Goal: Task Accomplishment & Management: Use online tool/utility

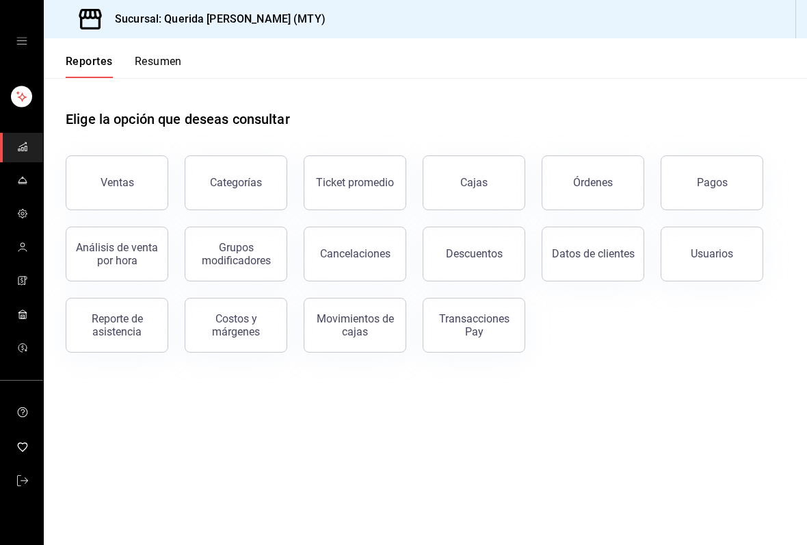
click at [150, 58] on button "Resumen" at bounding box center [158, 66] width 47 height 23
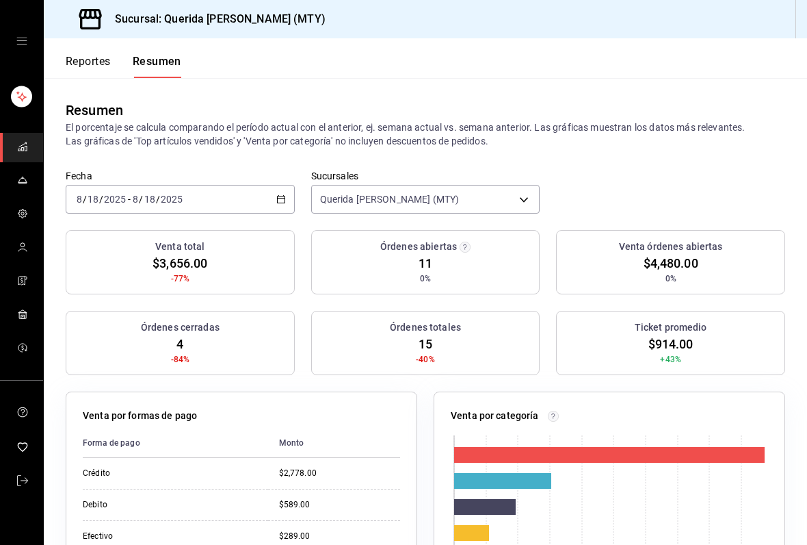
click at [99, 77] on button "Reportes" at bounding box center [88, 66] width 45 height 23
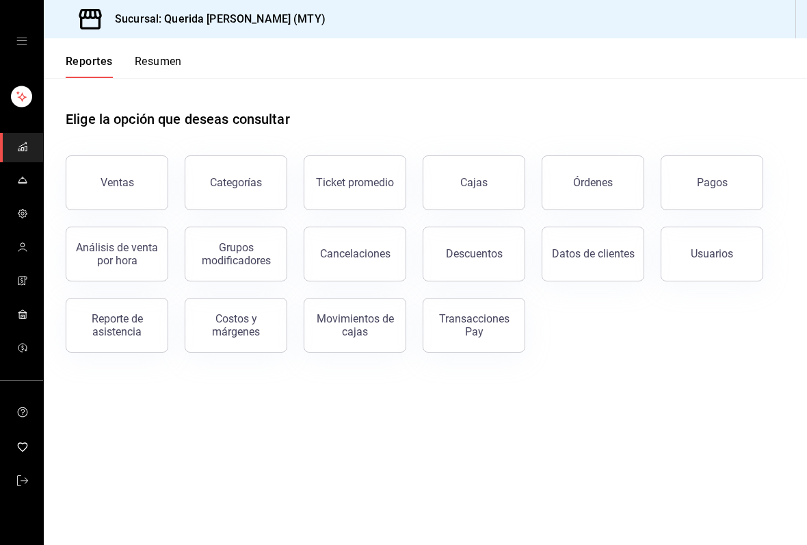
click at [161, 72] on button "Resumen" at bounding box center [158, 66] width 47 height 23
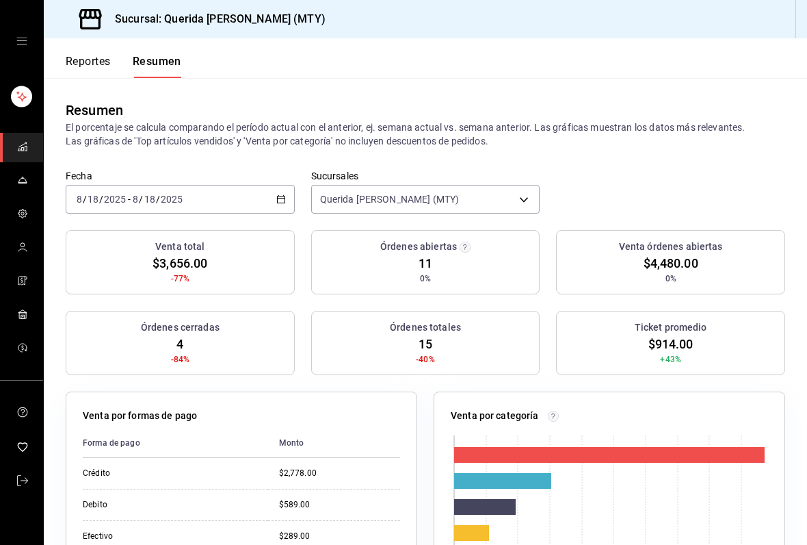
click at [289, 196] on div "[DATE] [DATE] - [DATE] [DATE]" at bounding box center [180, 199] width 229 height 29
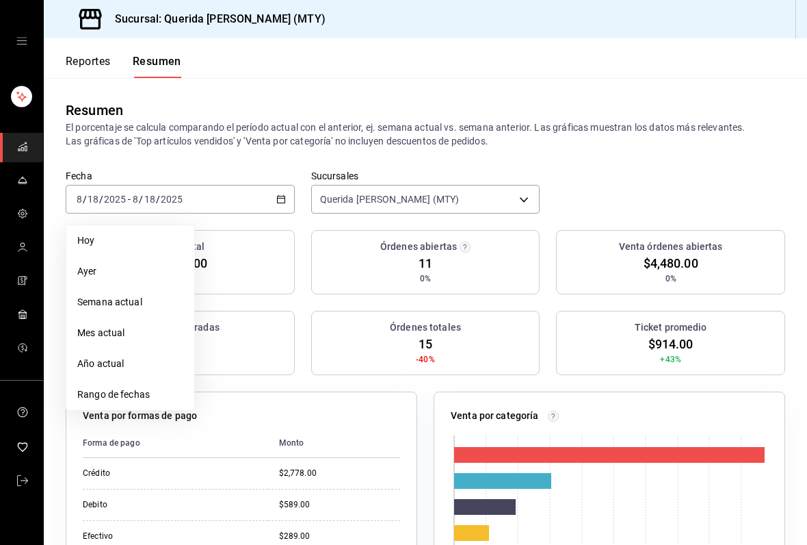
click at [164, 397] on span "Rango de fechas" at bounding box center [130, 394] width 106 height 14
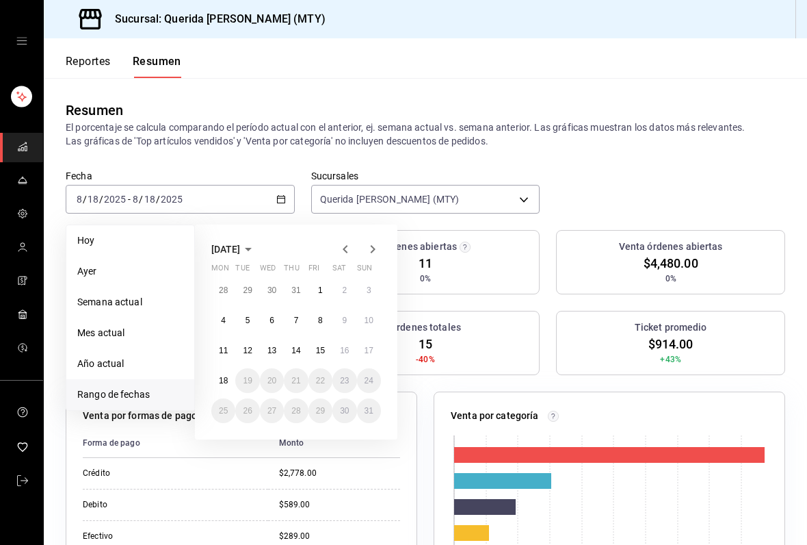
click at [227, 352] on abbr "11" at bounding box center [223, 351] width 9 height 10
click at [368, 356] on button "17" at bounding box center [369, 350] width 24 height 25
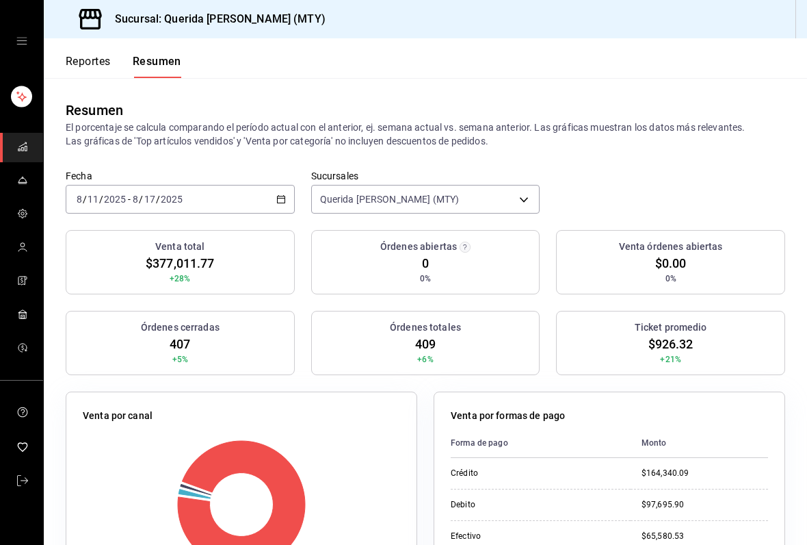
click at [285, 203] on \(Stroke\) "button" at bounding box center [281, 200] width 8 height 8
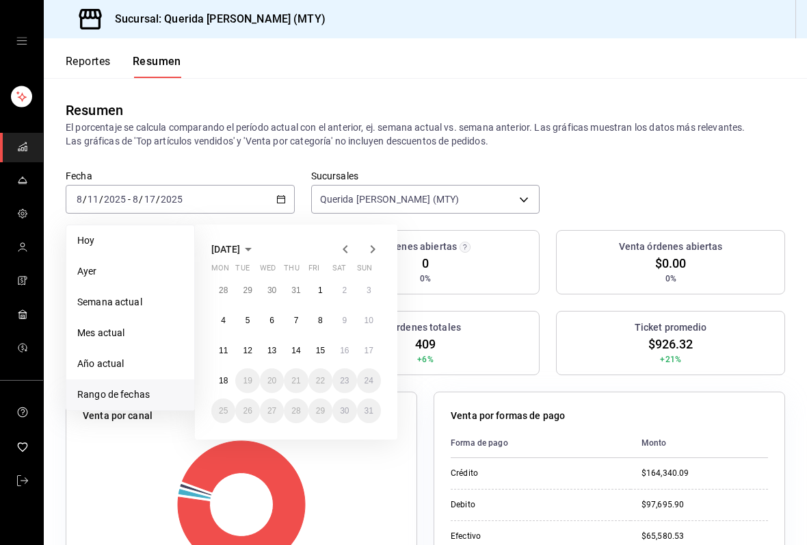
click at [223, 347] on abbr "11" at bounding box center [223, 351] width 9 height 10
click at [231, 323] on button "4" at bounding box center [223, 320] width 24 height 25
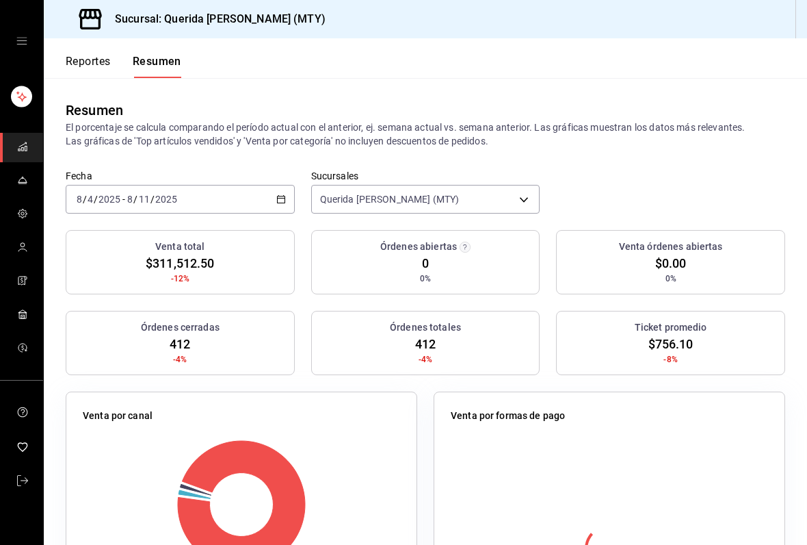
click at [281, 196] on \(Stroke\) "button" at bounding box center [281, 200] width 8 height 8
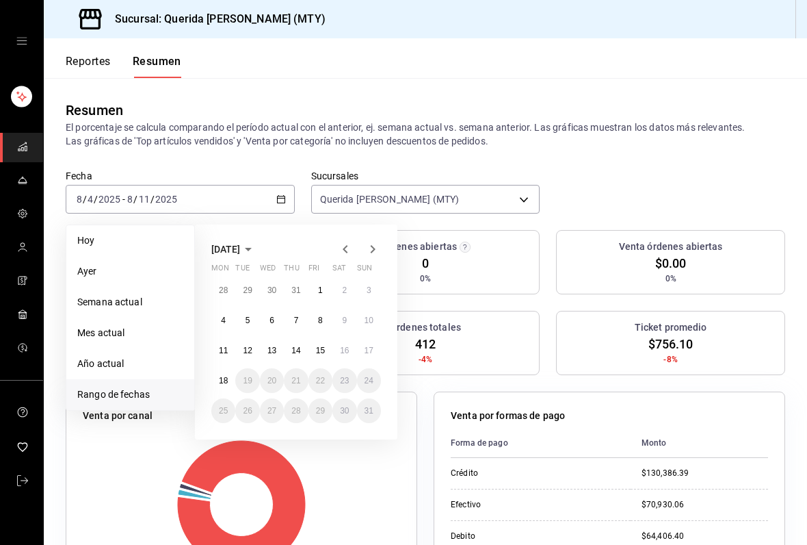
click at [224, 315] on abbr "4" at bounding box center [223, 320] width 5 height 10
click at [365, 321] on abbr "10" at bounding box center [369, 320] width 9 height 10
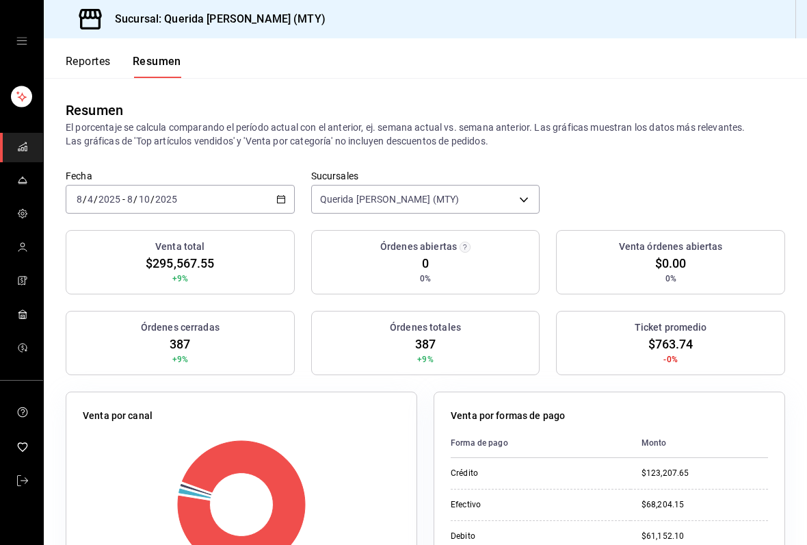
click at [284, 201] on icon "button" at bounding box center [281, 199] width 10 height 10
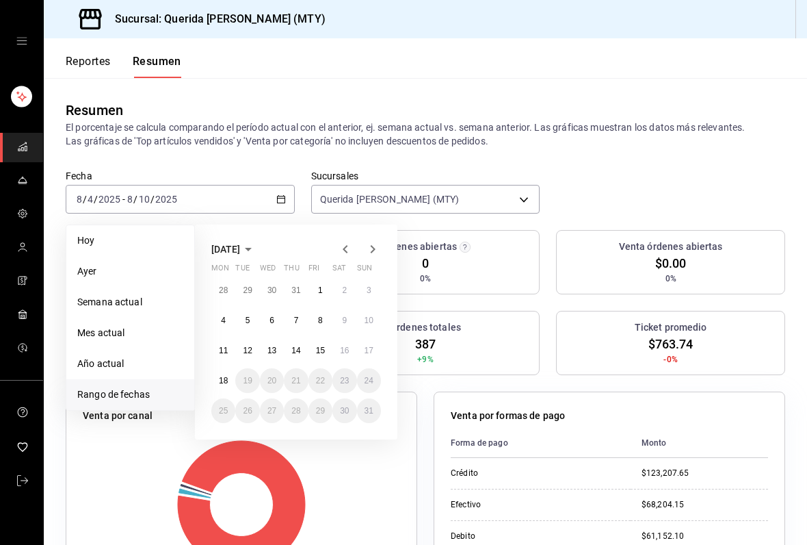
click at [227, 356] on button "11" at bounding box center [223, 350] width 24 height 25
click at [362, 358] on button "17" at bounding box center [369, 350] width 24 height 25
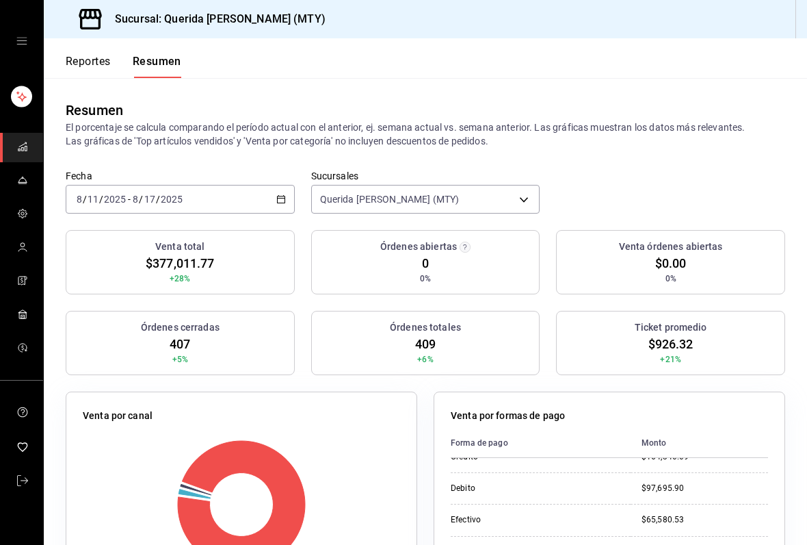
click at [281, 203] on \(Stroke\) "button" at bounding box center [281, 200] width 8 height 8
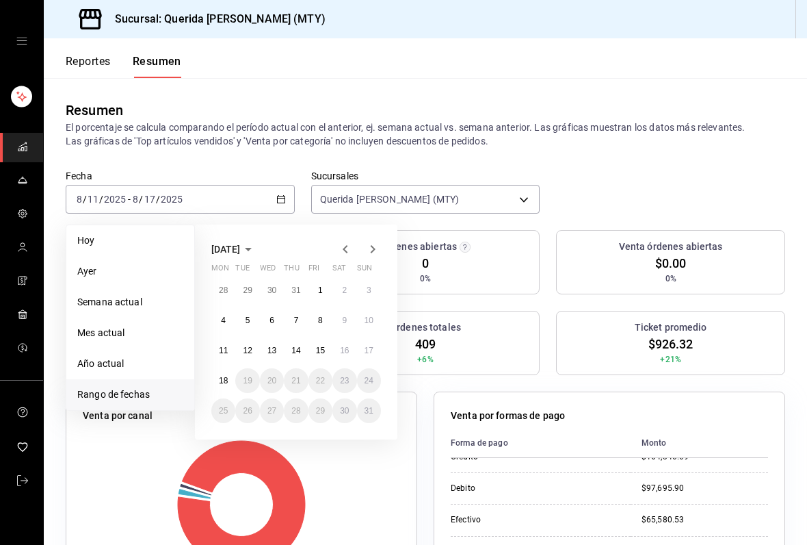
click at [322, 287] on abbr "1" at bounding box center [320, 290] width 5 height 10
click at [224, 380] on abbr "18" at bounding box center [223, 381] width 9 height 10
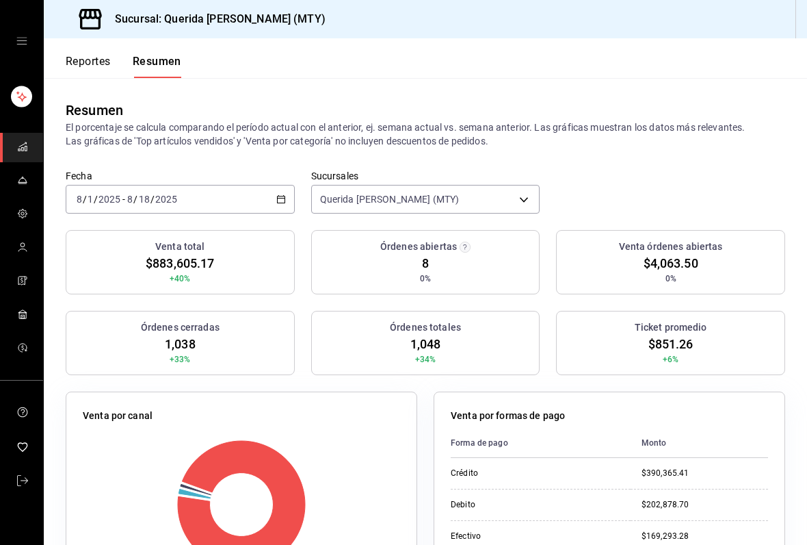
click at [280, 195] on icon "button" at bounding box center [281, 199] width 10 height 10
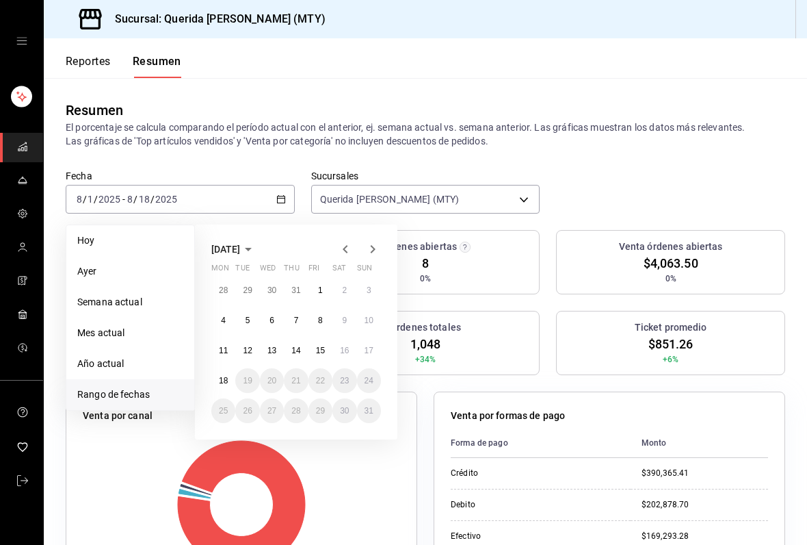
click at [227, 354] on abbr "11" at bounding box center [223, 351] width 9 height 10
click at [224, 346] on abbr "11" at bounding box center [223, 351] width 9 height 10
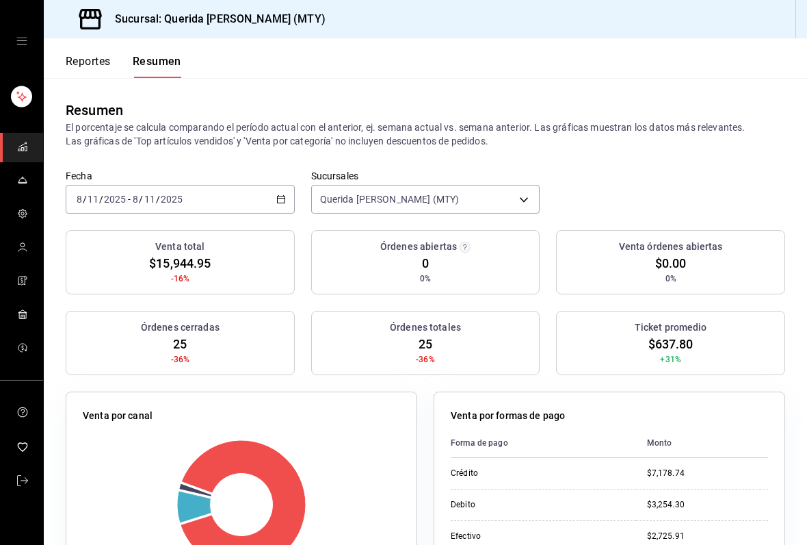
click at [97, 60] on button "Reportes" at bounding box center [88, 66] width 45 height 23
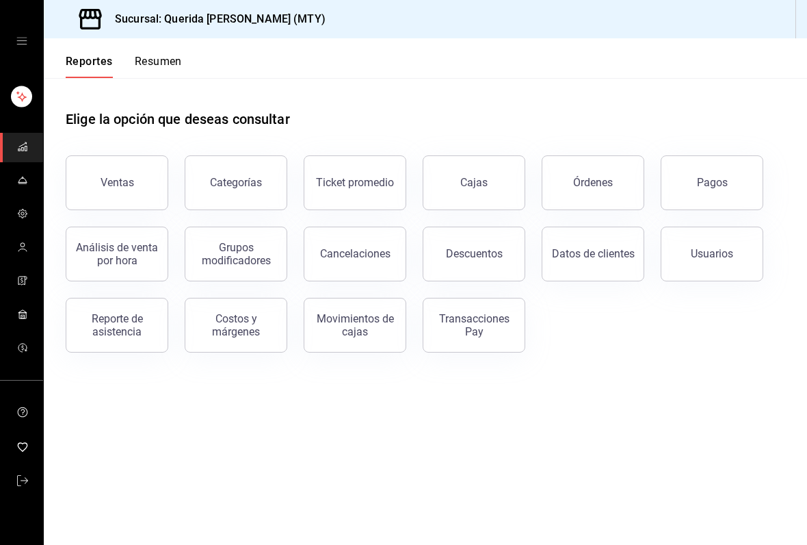
click at [136, 186] on button "Ventas" at bounding box center [117, 182] width 103 height 55
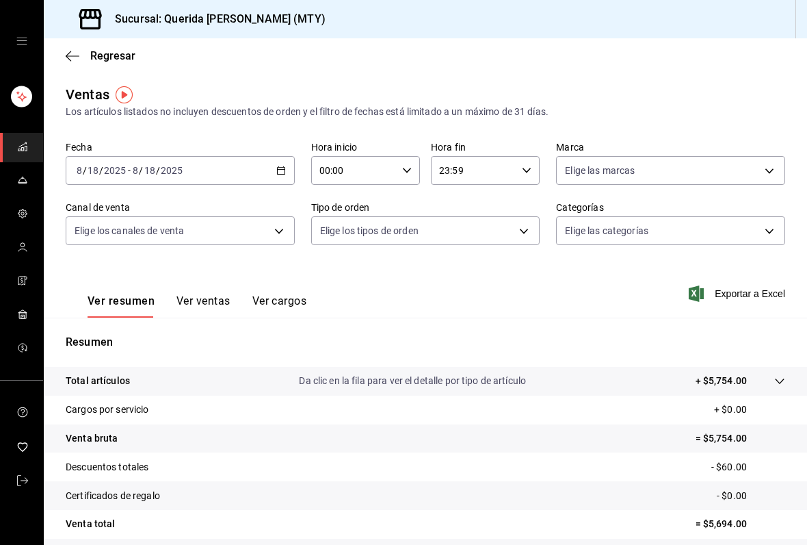
click at [285, 168] on \(Stroke\) "button" at bounding box center [281, 171] width 8 height 8
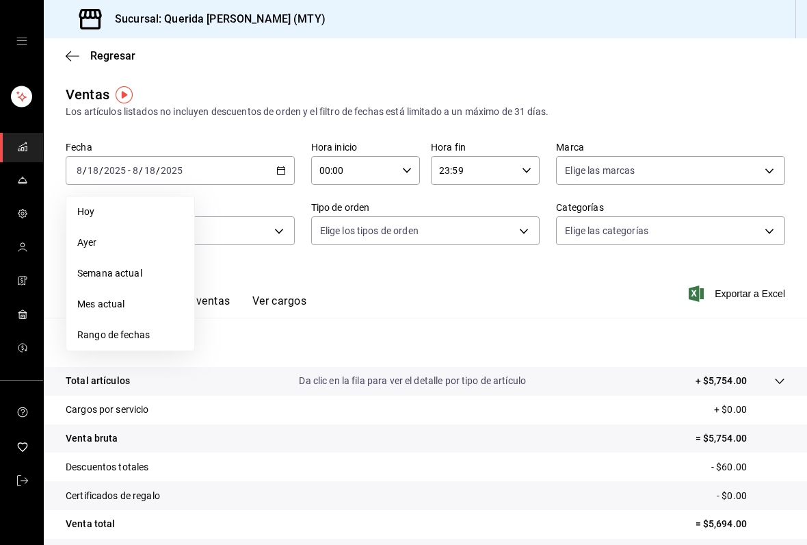
click at [360, 196] on div "Fecha [DATE] [DATE] - [DATE] [DATE] [DATE] [DATE] Semana actual Mes actual Rang…" at bounding box center [426, 201] width 720 height 120
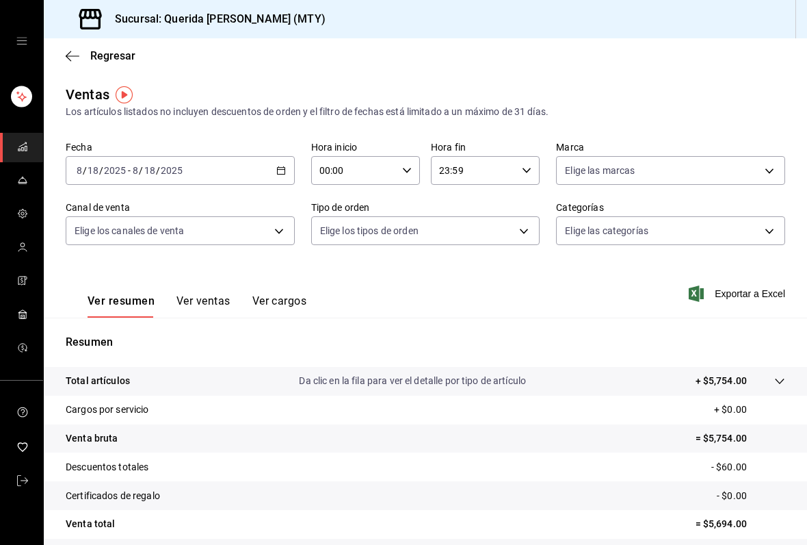
click at [403, 173] on icon "button" at bounding box center [407, 171] width 10 height 10
click at [342, 249] on span "06" at bounding box center [338, 243] width 33 height 11
type input "06:00"
click at [260, 289] on div at bounding box center [403, 272] width 807 height 545
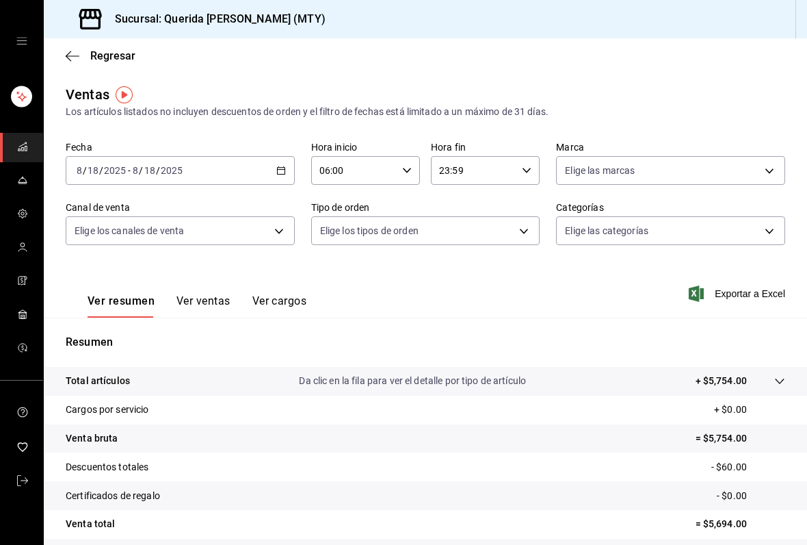
click at [515, 173] on input "23:59" at bounding box center [474, 170] width 86 height 27
click at [461, 233] on span "03" at bounding box center [458, 227] width 33 height 11
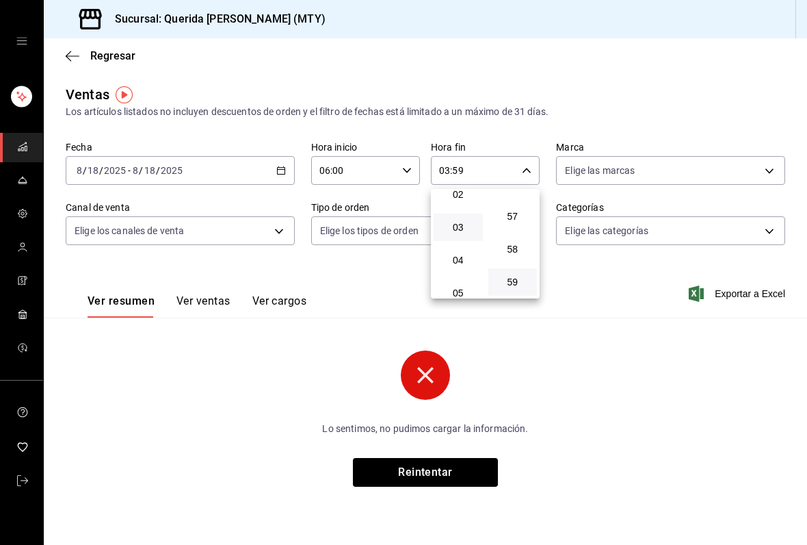
click at [270, 171] on div at bounding box center [403, 272] width 807 height 545
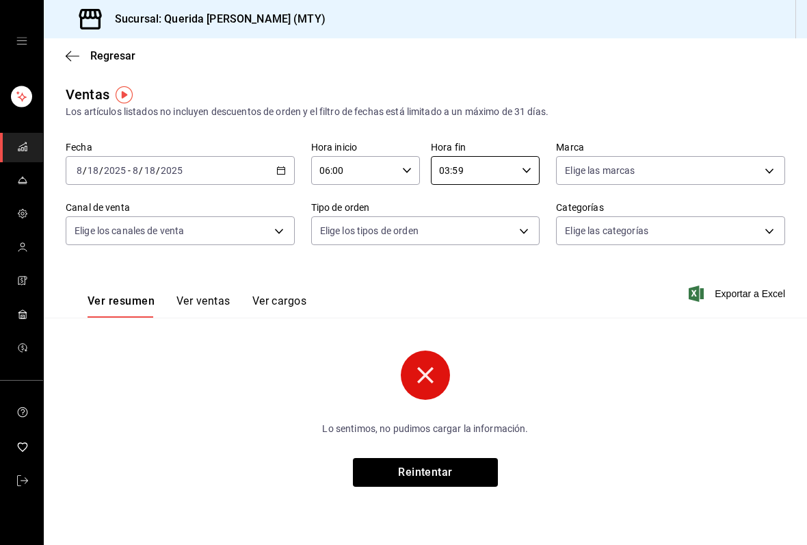
click at [516, 166] on input "03:59" at bounding box center [474, 170] width 86 height 27
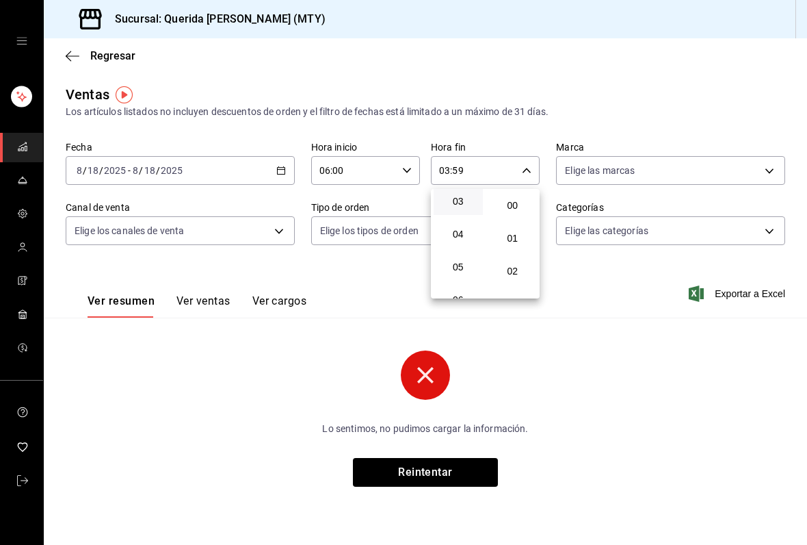
click at [517, 216] on button "00" at bounding box center [513, 205] width 49 height 27
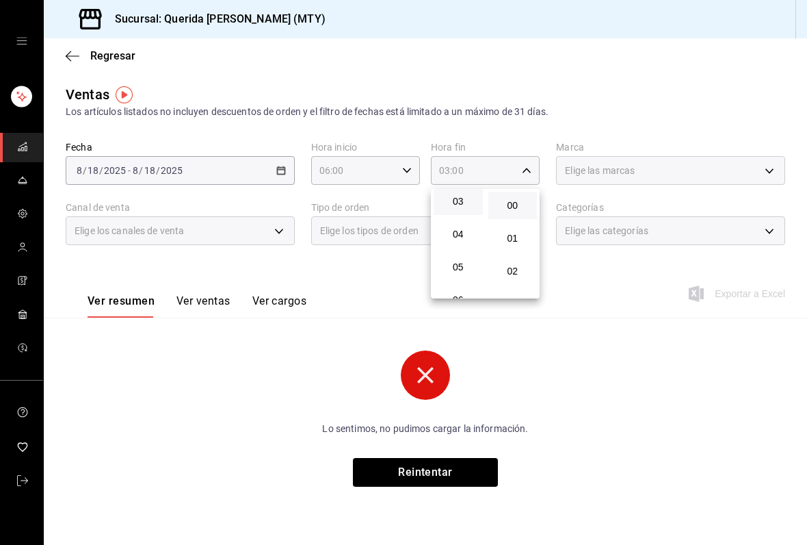
click at [289, 155] on div at bounding box center [403, 272] width 807 height 545
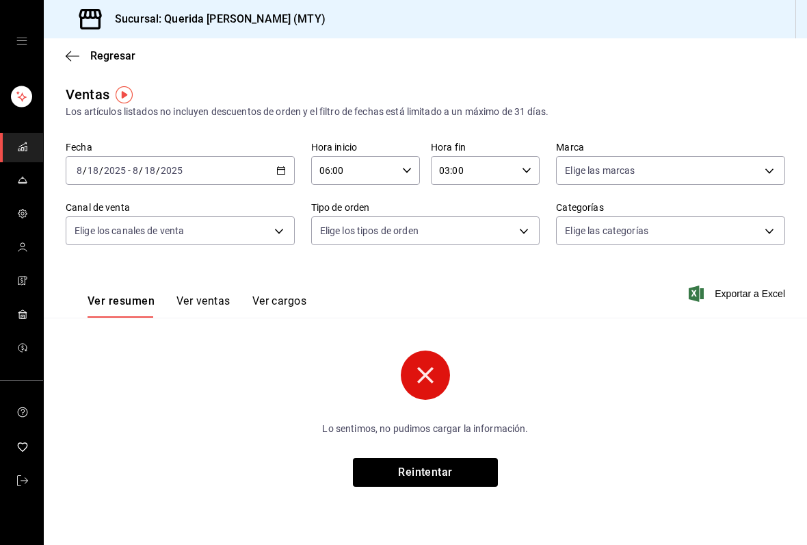
click at [281, 170] on icon "button" at bounding box center [281, 171] width 10 height 10
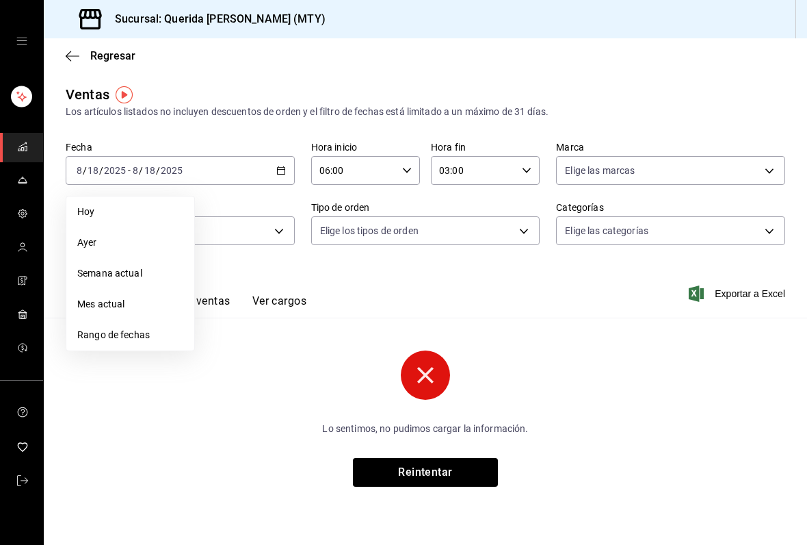
click at [145, 338] on span "Rango de fechas" at bounding box center [130, 335] width 106 height 14
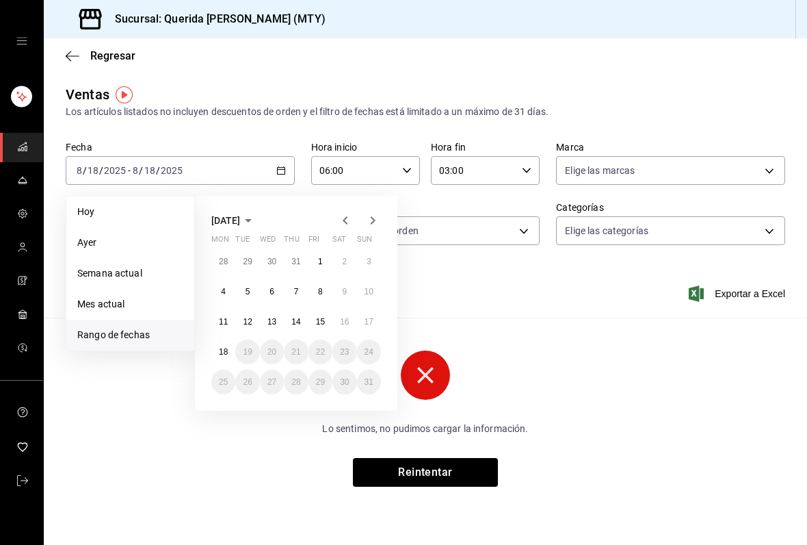
click at [224, 330] on button "11" at bounding box center [223, 321] width 24 height 25
click at [253, 326] on button "12" at bounding box center [247, 321] width 24 height 25
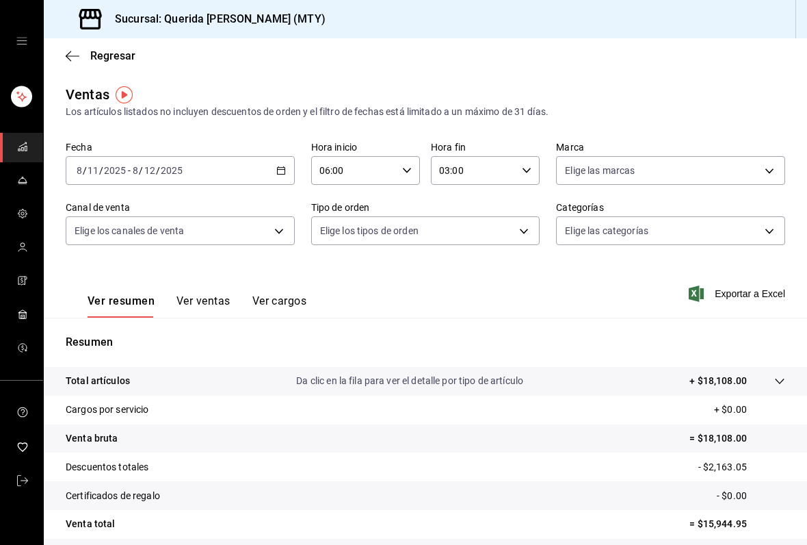
click at [284, 160] on div "[DATE] [DATE] - [DATE] [DATE]" at bounding box center [180, 170] width 229 height 29
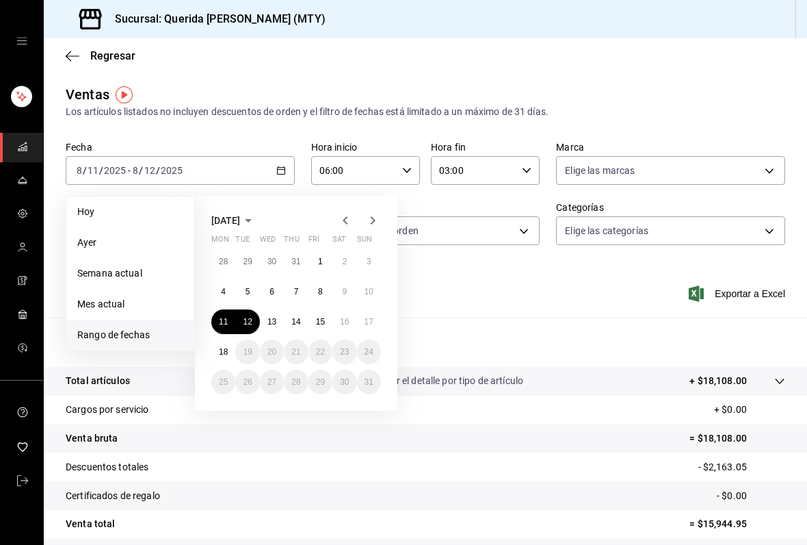
click at [254, 328] on button "12" at bounding box center [247, 321] width 24 height 25
click at [280, 322] on button "13" at bounding box center [272, 321] width 24 height 25
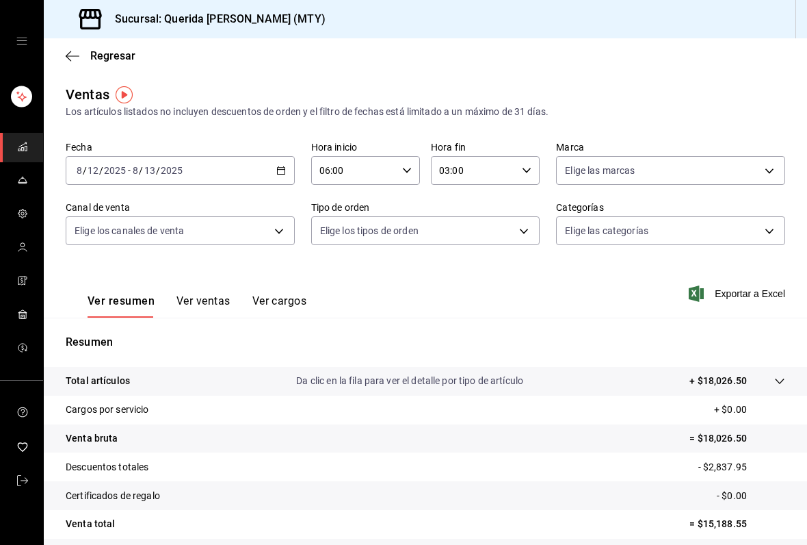
click at [278, 173] on icon "button" at bounding box center [281, 171] width 10 height 10
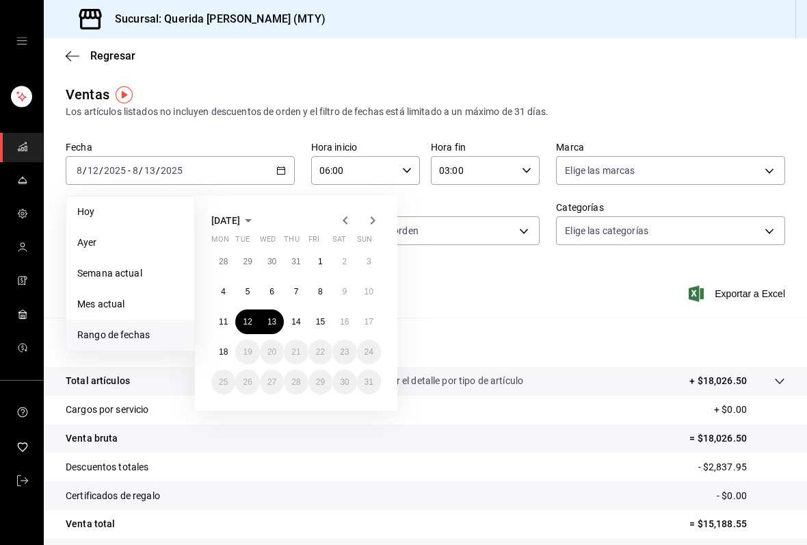
click at [279, 327] on button "13" at bounding box center [272, 321] width 24 height 25
click at [296, 324] on abbr "14" at bounding box center [295, 322] width 9 height 10
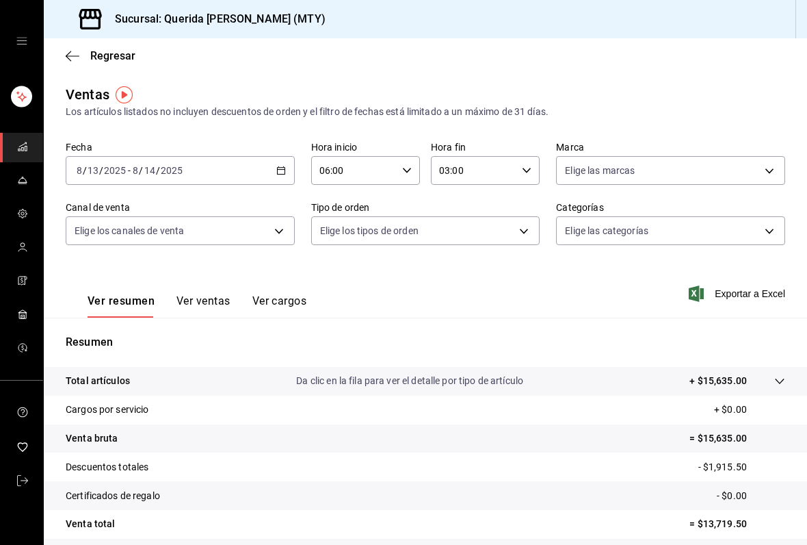
click at [279, 169] on icon "button" at bounding box center [281, 171] width 10 height 10
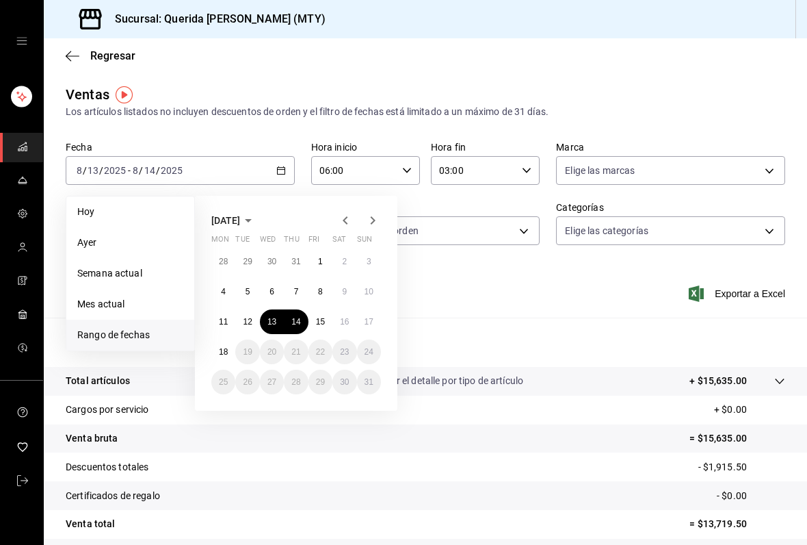
click at [289, 313] on button "14" at bounding box center [296, 321] width 24 height 25
click at [322, 322] on abbr "15" at bounding box center [320, 322] width 9 height 10
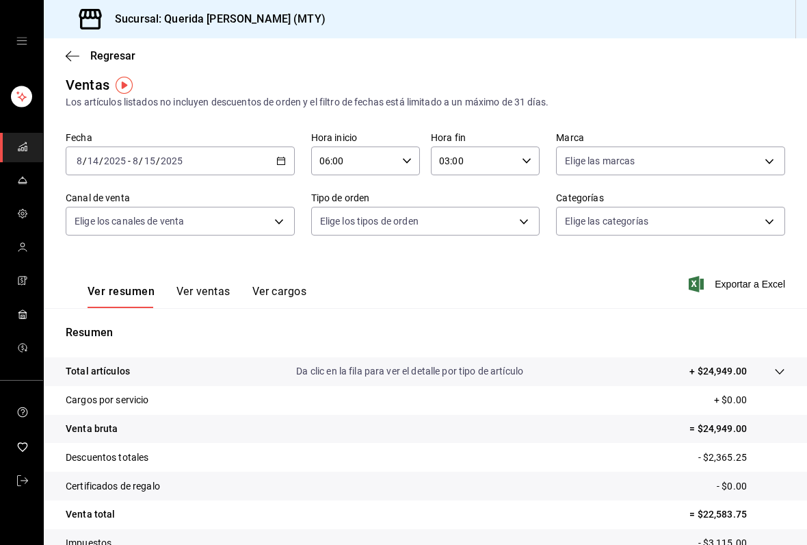
scroll to position [9, 0]
click at [277, 164] on \(Stroke\) "button" at bounding box center [281, 162] width 8 height 8
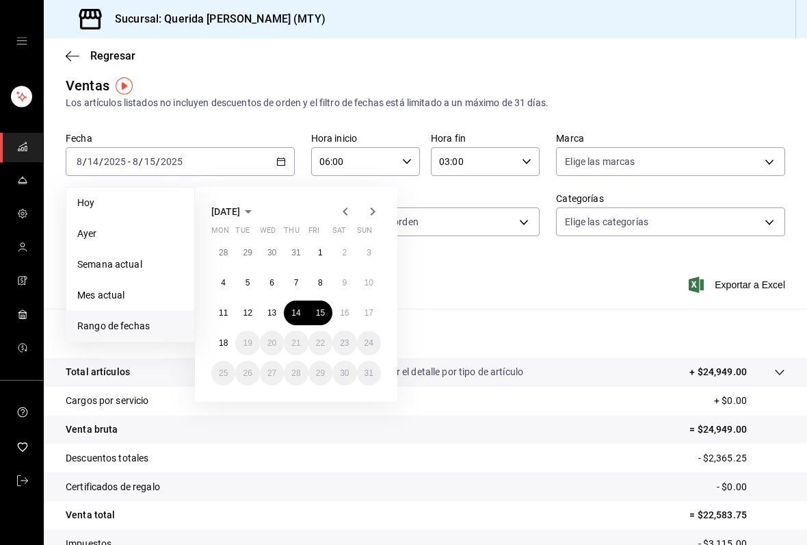
click at [320, 318] on button "15" at bounding box center [321, 312] width 24 height 25
click at [348, 308] on abbr "16" at bounding box center [344, 313] width 9 height 10
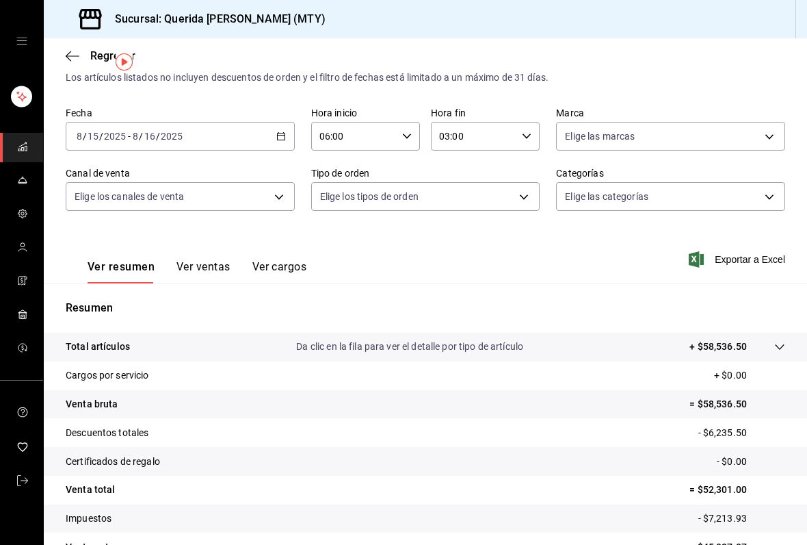
scroll to position [33, 0]
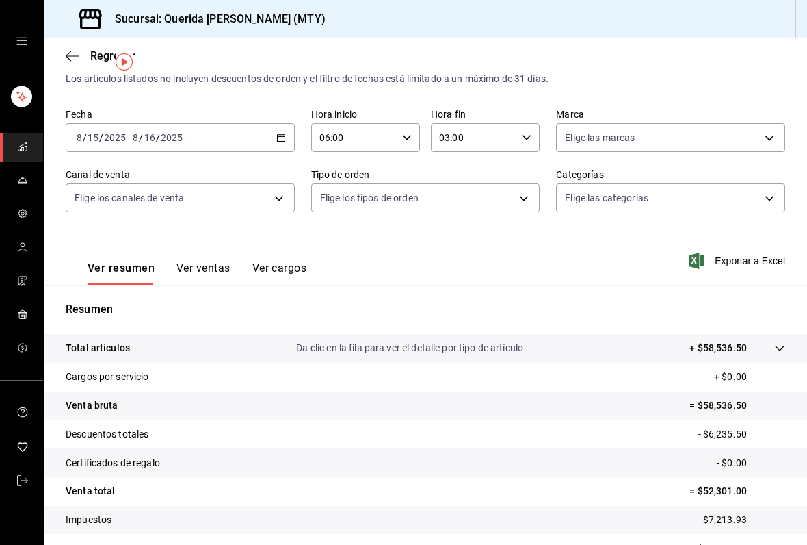
click at [276, 142] on div "[DATE] [DATE] - [DATE] [DATE]" at bounding box center [180, 137] width 229 height 29
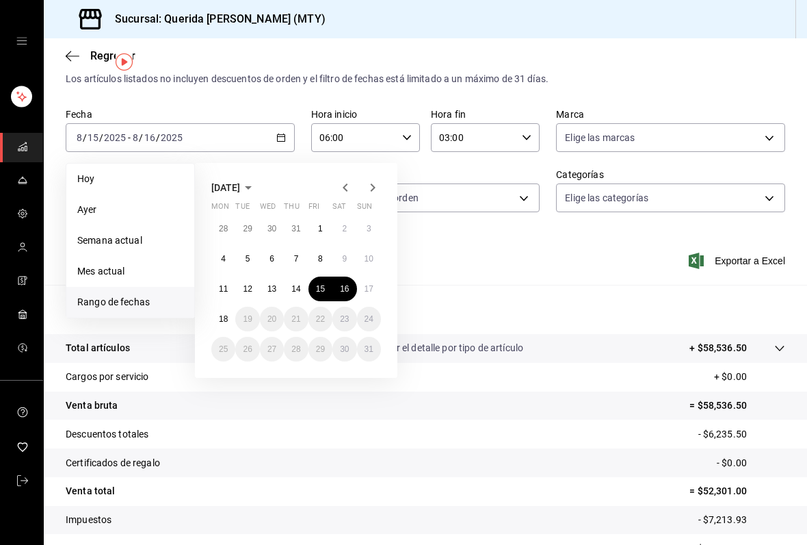
click at [352, 289] on button "16" at bounding box center [345, 288] width 24 height 25
click at [372, 289] on abbr "17" at bounding box center [369, 289] width 9 height 10
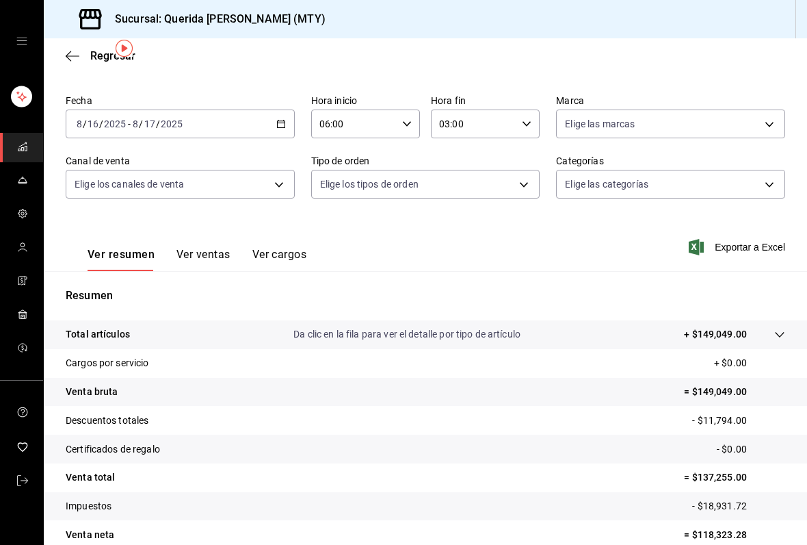
scroll to position [42, 0]
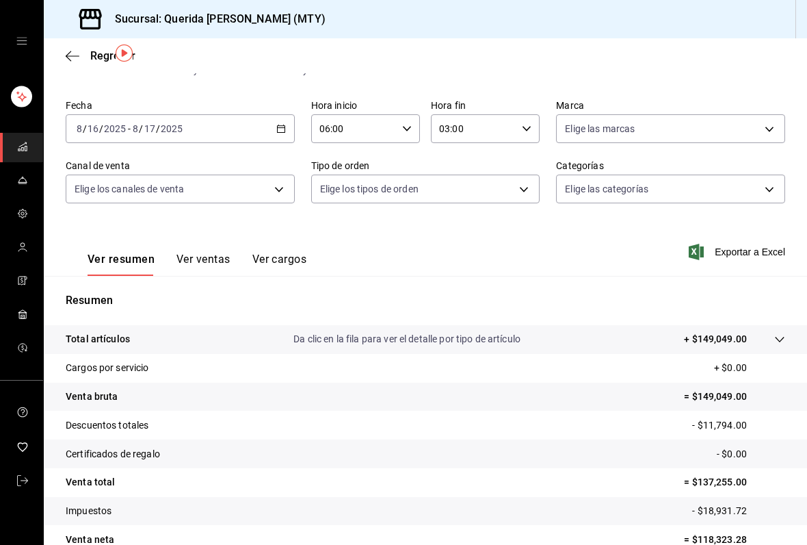
click at [285, 127] on \(Stroke\) "button" at bounding box center [281, 129] width 8 height 8
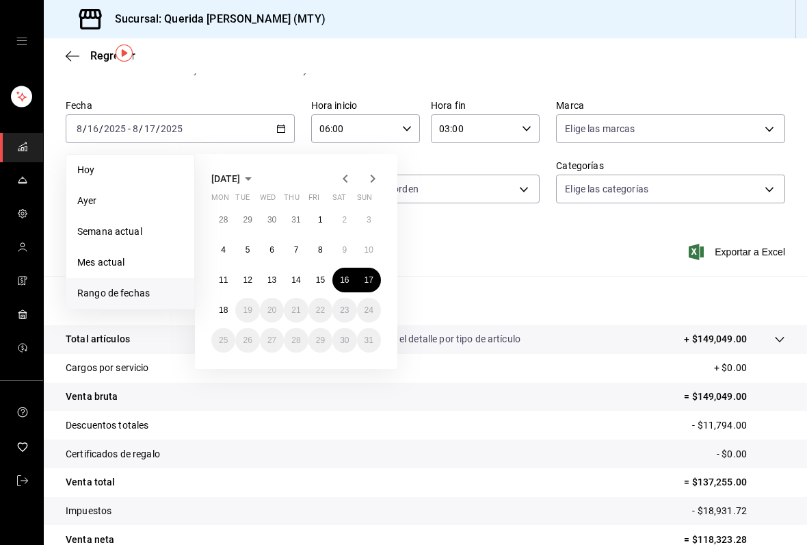
click at [379, 283] on button "17" at bounding box center [369, 280] width 24 height 25
click at [229, 307] on button "18" at bounding box center [223, 310] width 24 height 25
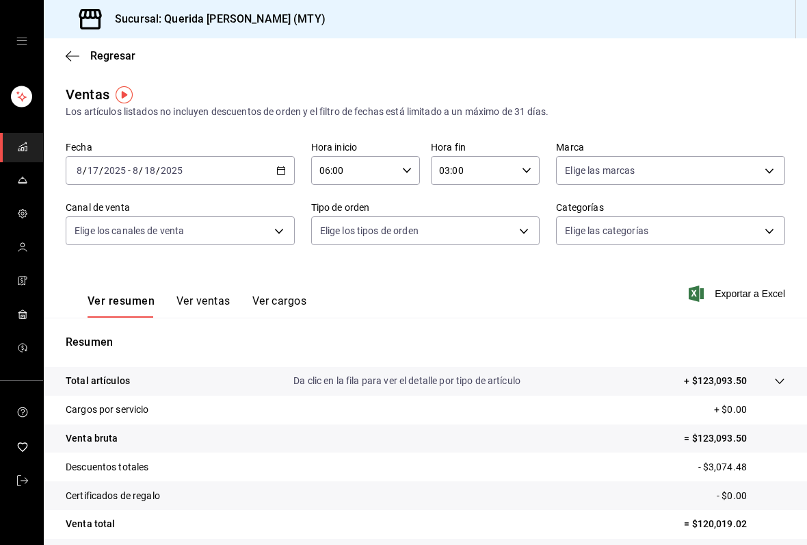
click at [289, 170] on div "[DATE] [DATE] - [DATE] [DATE]" at bounding box center [180, 170] width 229 height 29
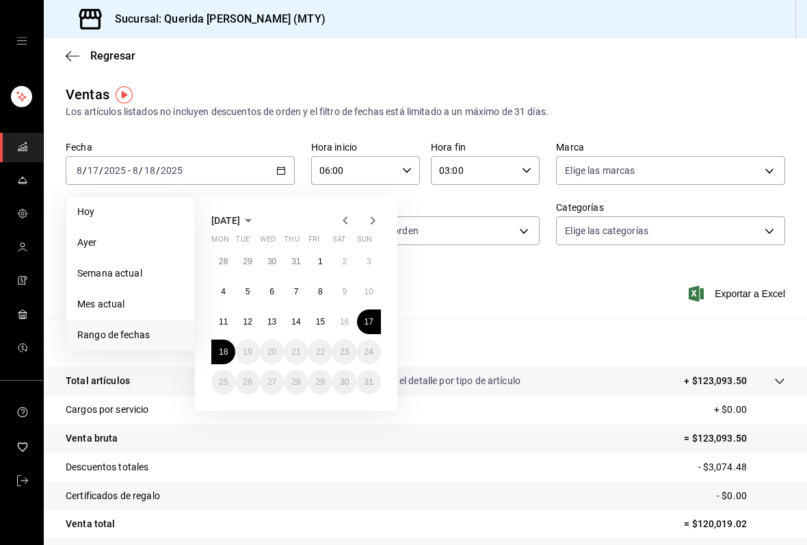
click at [231, 321] on button "11" at bounding box center [223, 321] width 24 height 25
click at [650, 87] on div "Ventas Los artículos listados no incluyen descuentos de orden y el filtro de fe…" at bounding box center [426, 101] width 720 height 35
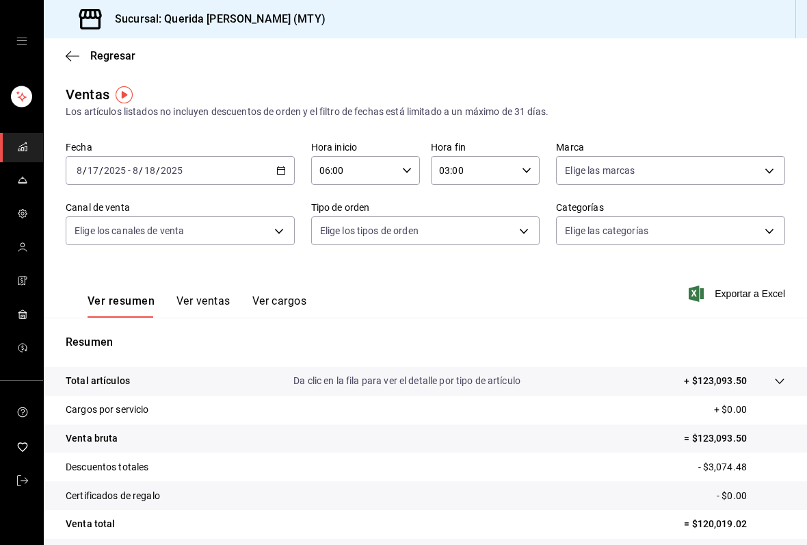
click at [531, 170] on icon "button" at bounding box center [527, 171] width 10 height 10
click at [469, 281] on span "23" at bounding box center [458, 281] width 33 height 11
click at [514, 286] on span "59" at bounding box center [513, 281] width 33 height 11
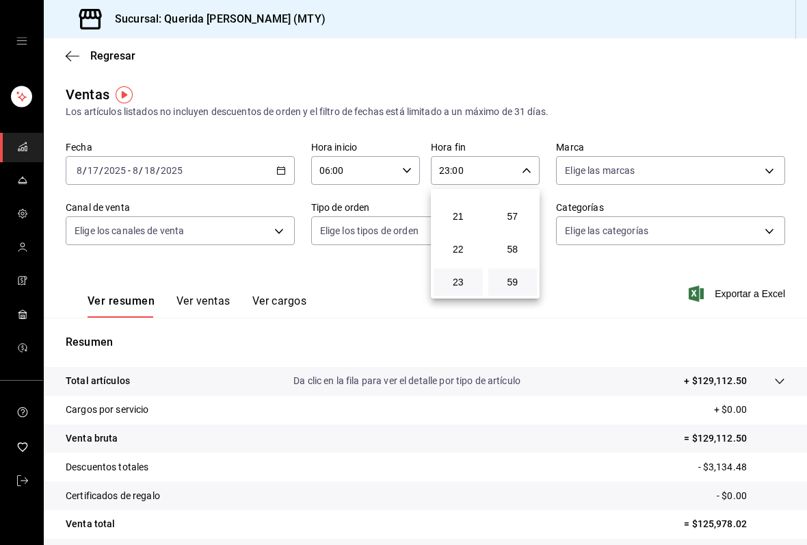
type input "23:59"
click at [626, 114] on div at bounding box center [403, 272] width 807 height 545
click at [278, 174] on \(Stroke\) "button" at bounding box center [281, 171] width 8 height 8
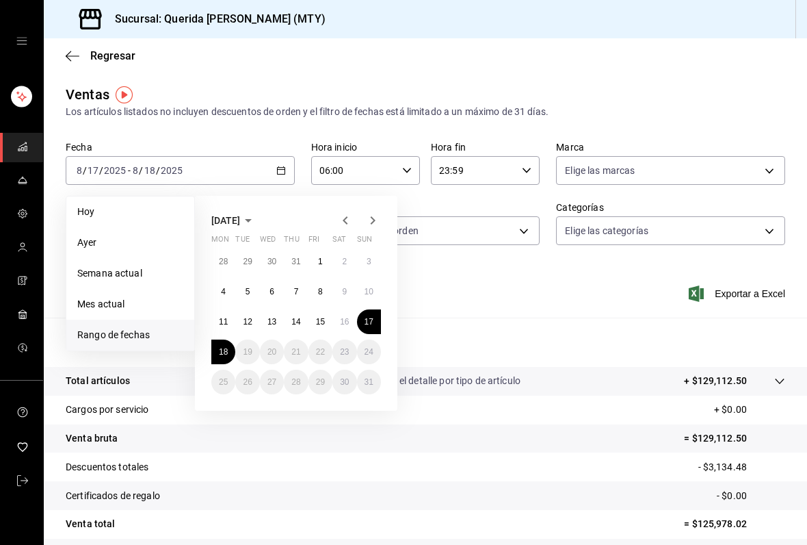
click at [227, 322] on abbr "11" at bounding box center [223, 322] width 9 height 10
click at [373, 323] on abbr "17" at bounding box center [369, 322] width 9 height 10
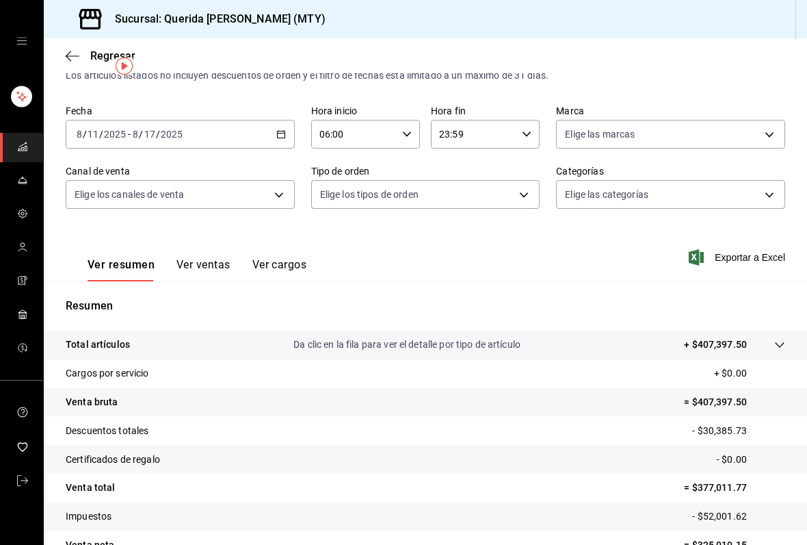
scroll to position [29, 0]
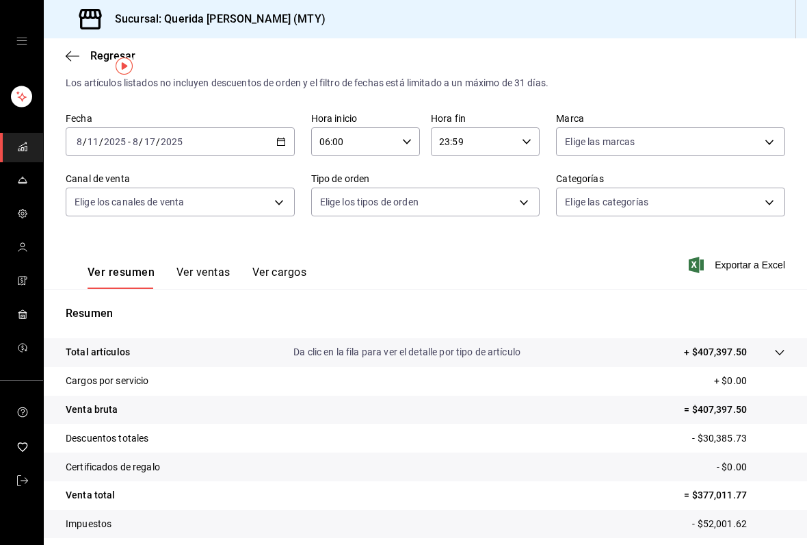
click at [684, 205] on body "Sucursal: Querida [PERSON_NAME] (MTY) Regresar Ventas Los artículos listados no…" at bounding box center [403, 272] width 807 height 545
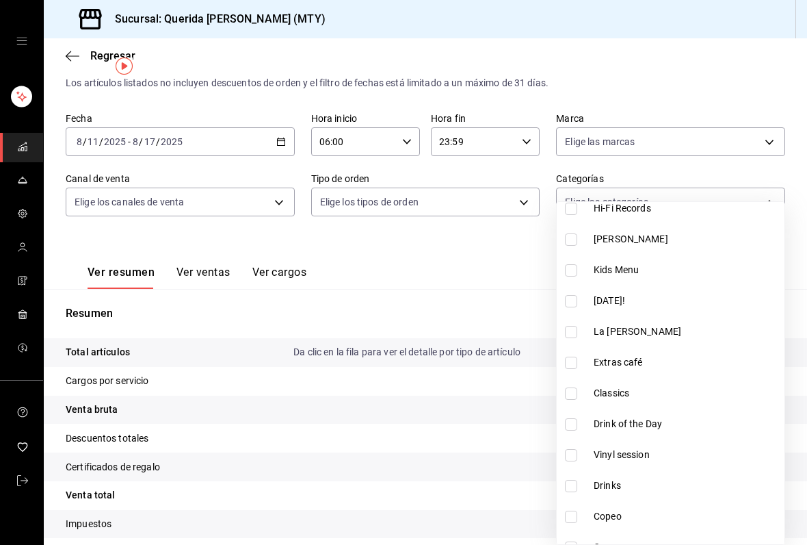
scroll to position [332, 0]
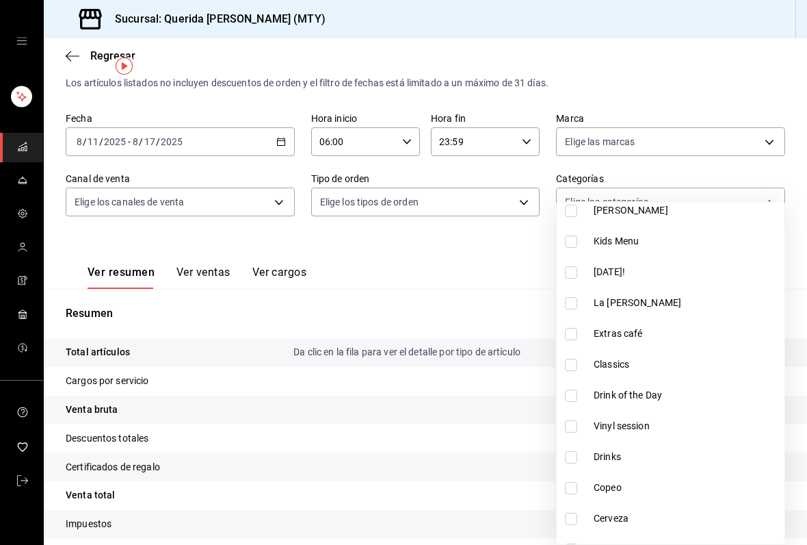
click at [575, 359] on input "checkbox" at bounding box center [571, 365] width 12 height 12
checkbox input "true"
type input "e65adfe3-6edf-49da-9ff2-4a5c2b9037c7"
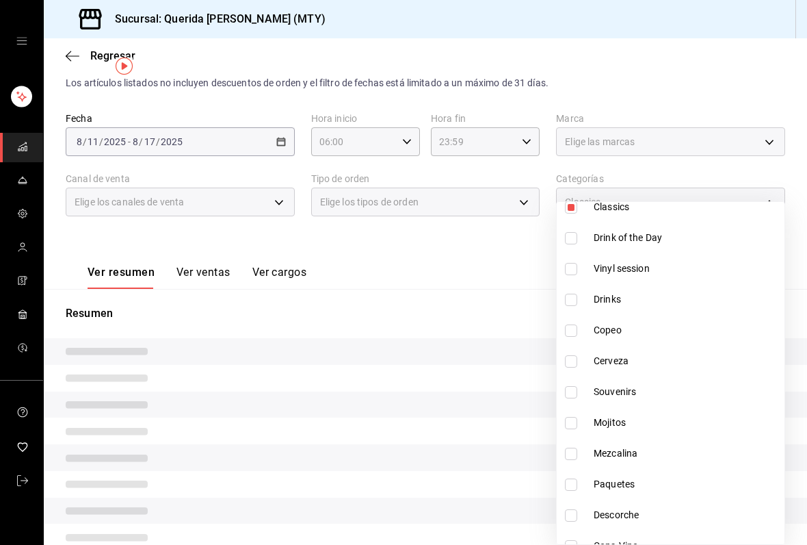
scroll to position [490, 0]
click at [575, 294] on input "checkbox" at bounding box center [571, 299] width 12 height 12
checkbox input "true"
type input "e65adfe3-6edf-49da-9ff2-4a5c2b9037c7,fc703365-8094-4384-888e-b096d74d151a"
click at [574, 333] on input "checkbox" at bounding box center [571, 330] width 12 height 12
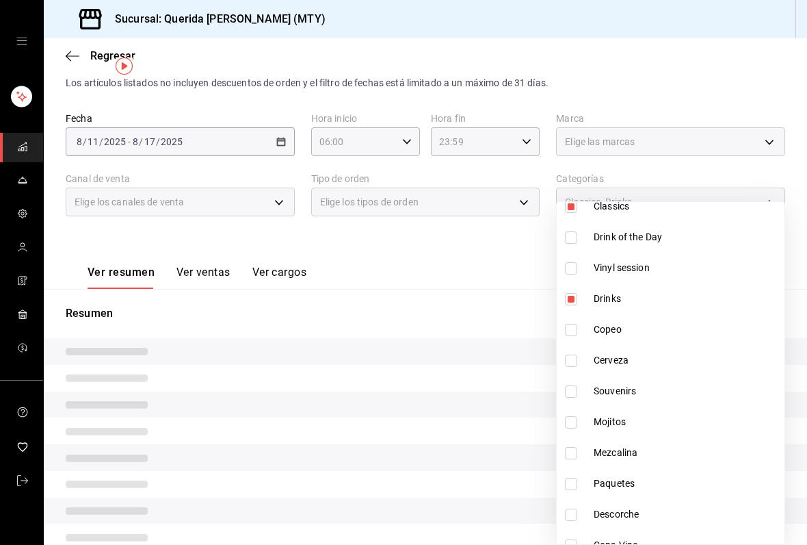
checkbox input "true"
type input "e65adfe3-6edf-49da-9ff2-4a5c2b9037c7,fc703365-8094-4384-888e-b096d74d151a,c5d01…"
click at [577, 364] on input "checkbox" at bounding box center [571, 360] width 12 height 12
checkbox input "true"
type input "e65adfe3-6edf-49da-9ff2-4a5c2b9037c7,fc703365-8094-4384-888e-b096d74d151a,c5d01…"
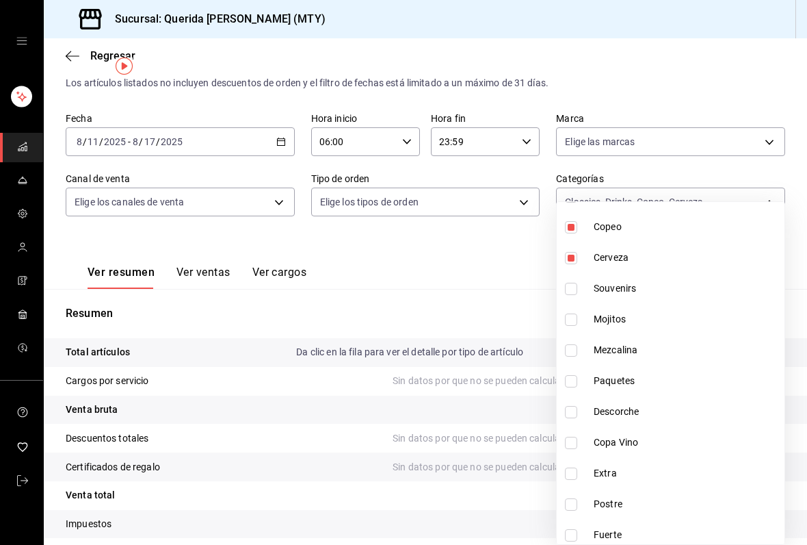
scroll to position [596, 0]
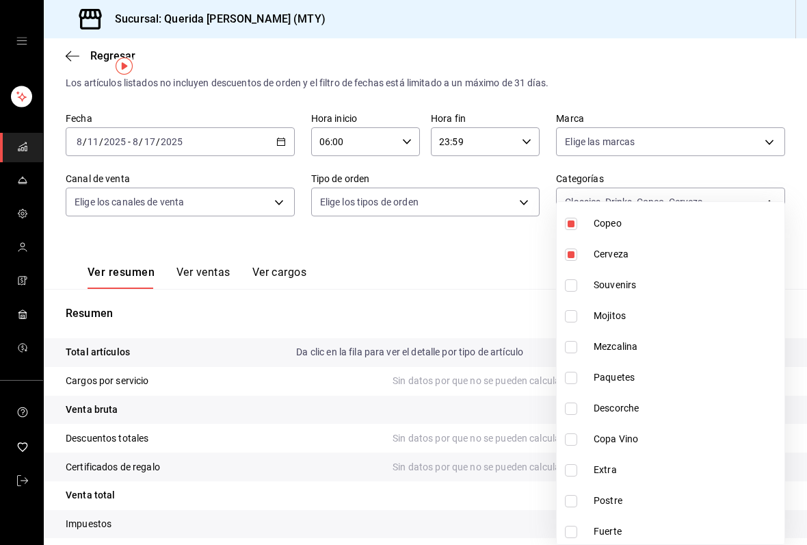
click at [574, 320] on input "checkbox" at bounding box center [571, 316] width 12 height 12
checkbox input "true"
type input "e65adfe3-6edf-49da-9ff2-4a5c2b9037c7,fc703365-8094-4384-888e-b096d74d151a,c5d01…"
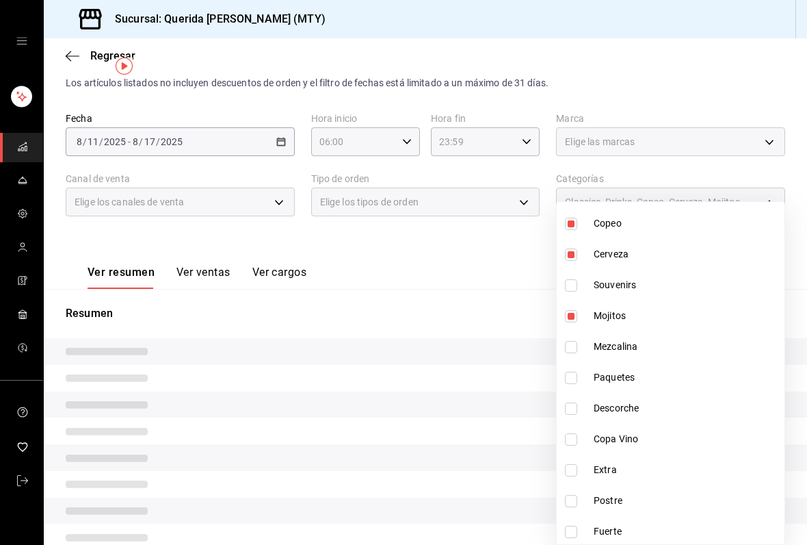
click at [574, 348] on input "checkbox" at bounding box center [571, 347] width 12 height 12
checkbox input "true"
type input "e65adfe3-6edf-49da-9ff2-4a5c2b9037c7,fc703365-8094-4384-888e-b096d74d151a,c5d01…"
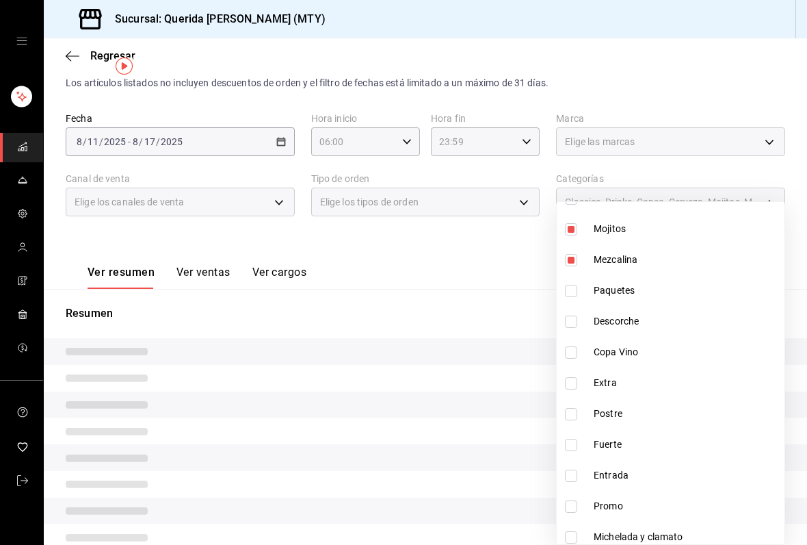
scroll to position [686, 0]
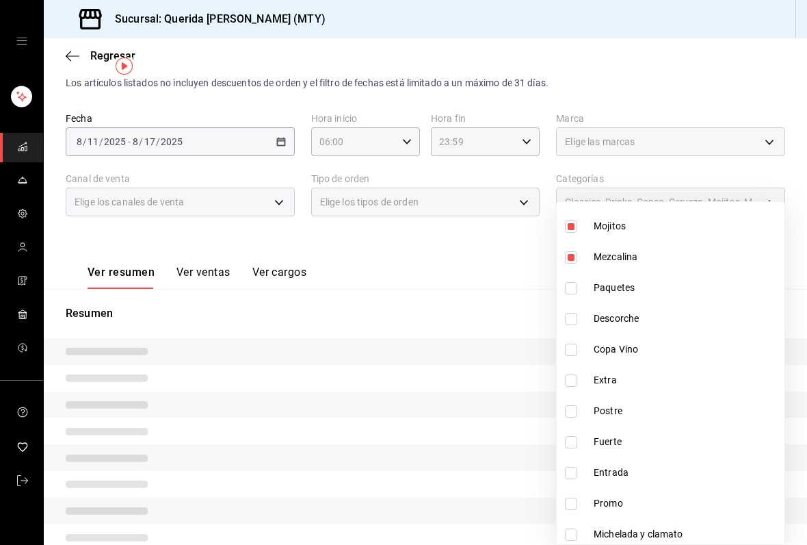
click at [575, 344] on input "checkbox" at bounding box center [571, 349] width 12 height 12
checkbox input "true"
type input "e65adfe3-6edf-49da-9ff2-4a5c2b9037c7,fc703365-8094-4384-888e-b096d74d151a,c5d01…"
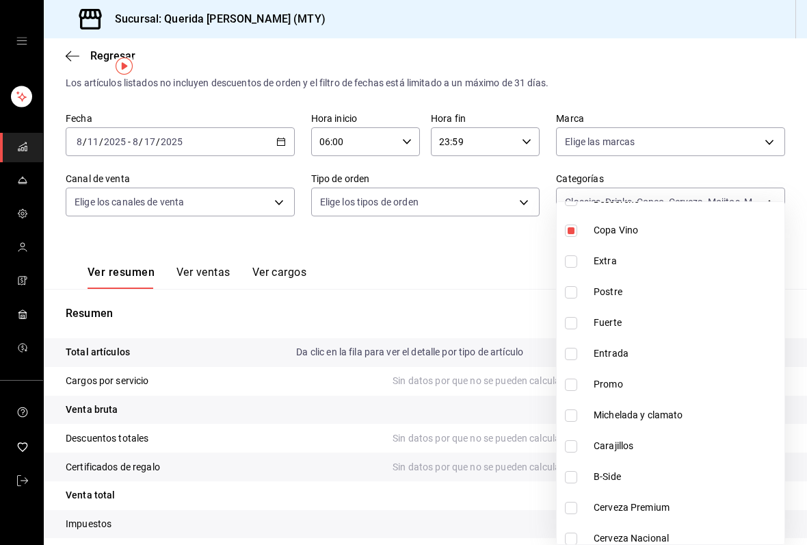
scroll to position [832, 0]
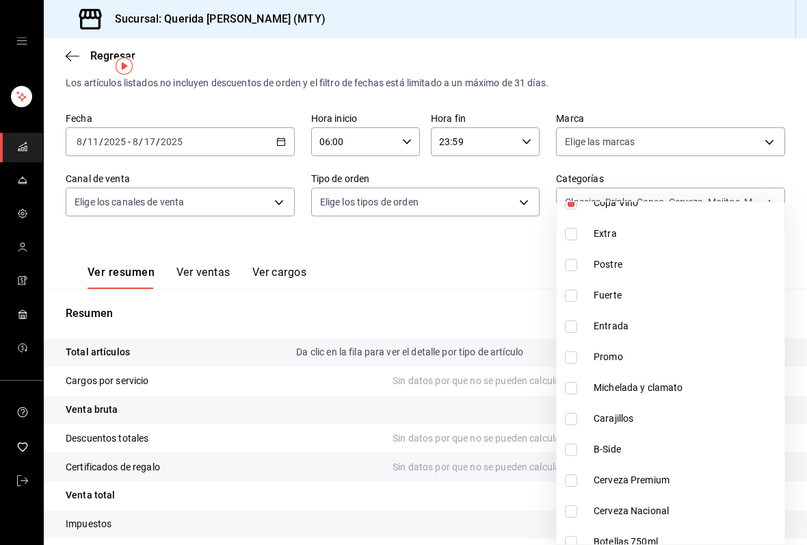
click at [577, 417] on input "checkbox" at bounding box center [571, 419] width 12 height 12
checkbox input "true"
type input "e65adfe3-6edf-49da-9ff2-4a5c2b9037c7,fc703365-8094-4384-888e-b096d74d151a,c5d01…"
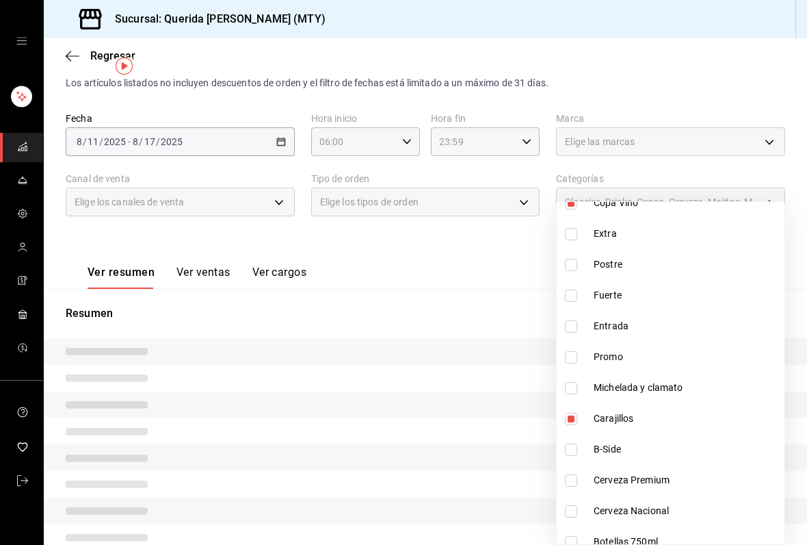
click at [577, 449] on input "checkbox" at bounding box center [571, 449] width 12 height 12
checkbox input "true"
type input "e65adfe3-6edf-49da-9ff2-4a5c2b9037c7,fc703365-8094-4384-888e-b096d74d151a,c5d01…"
click at [574, 482] on input "checkbox" at bounding box center [571, 480] width 12 height 12
checkbox input "true"
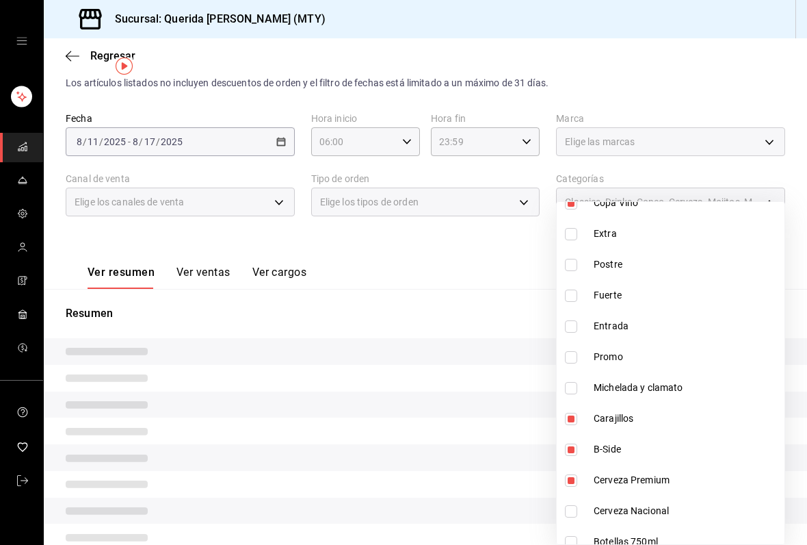
type input "e65adfe3-6edf-49da-9ff2-4a5c2b9037c7,fc703365-8094-4384-888e-b096d74d151a,c5d01…"
click at [569, 510] on input "checkbox" at bounding box center [571, 511] width 12 height 12
checkbox input "true"
type input "e65adfe3-6edf-49da-9ff2-4a5c2b9037c7,fc703365-8094-4384-888e-b096d74d151a,c5d01…"
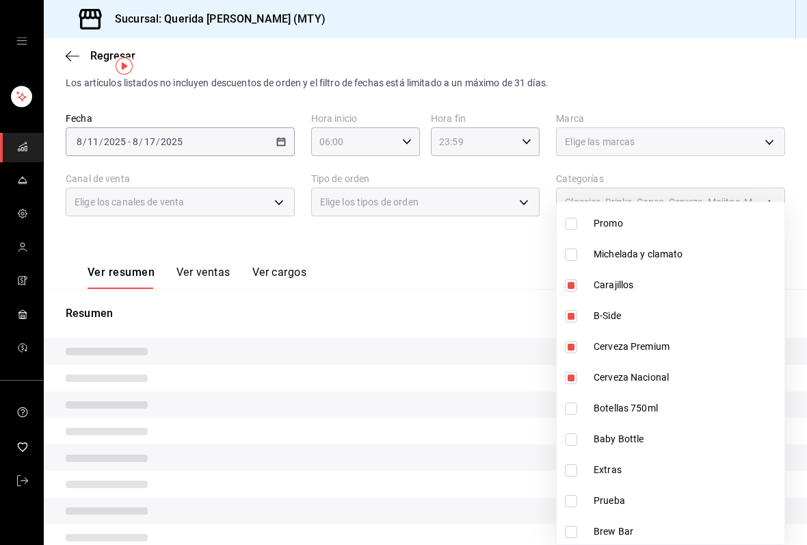
scroll to position [966, 0]
click at [572, 408] on input "checkbox" at bounding box center [571, 408] width 12 height 12
checkbox input "true"
type input "e65adfe3-6edf-49da-9ff2-4a5c2b9037c7,fc703365-8094-4384-888e-b096d74d151a,c5d01…"
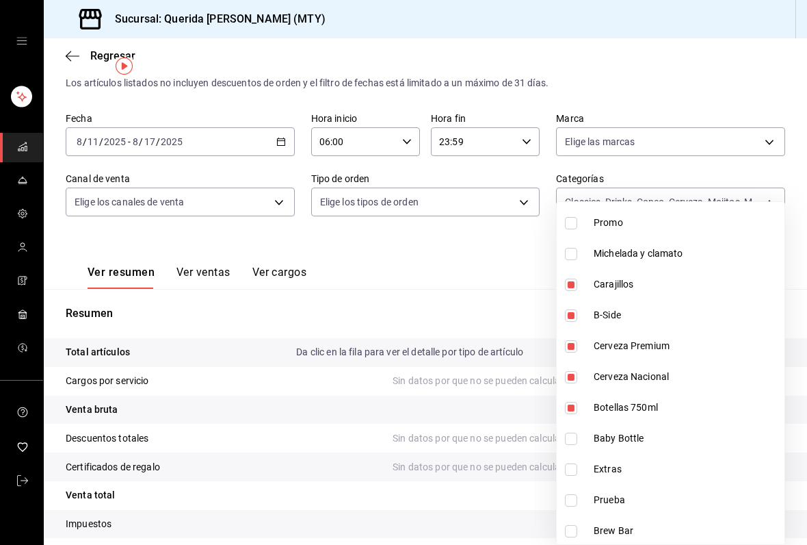
click at [575, 441] on input "checkbox" at bounding box center [571, 438] width 12 height 12
checkbox input "true"
type input "e65adfe3-6edf-49da-9ff2-4a5c2b9037c7,fc703365-8094-4384-888e-b096d74d151a,c5d01…"
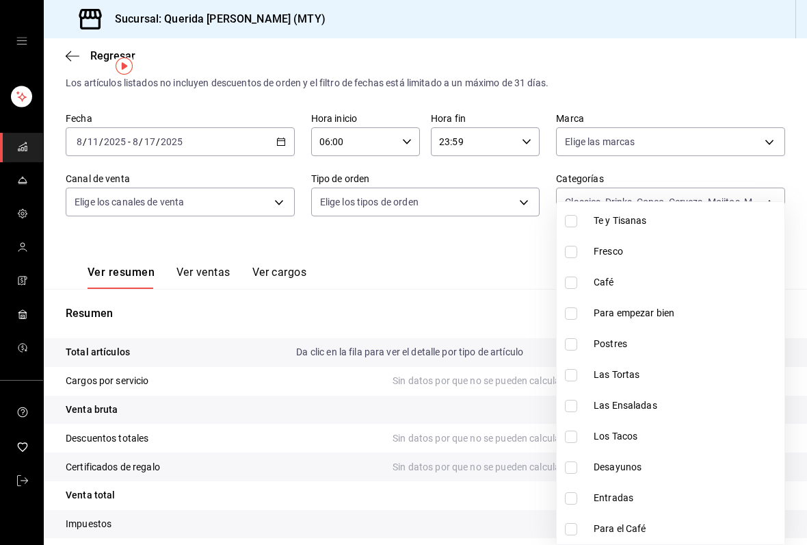
scroll to position [1338, 0]
click at [503, 278] on div at bounding box center [403, 272] width 807 height 545
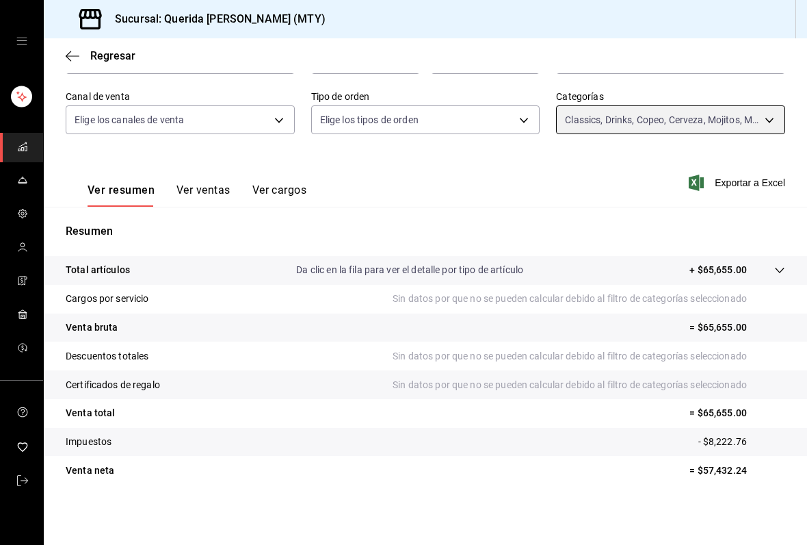
scroll to position [111, 0]
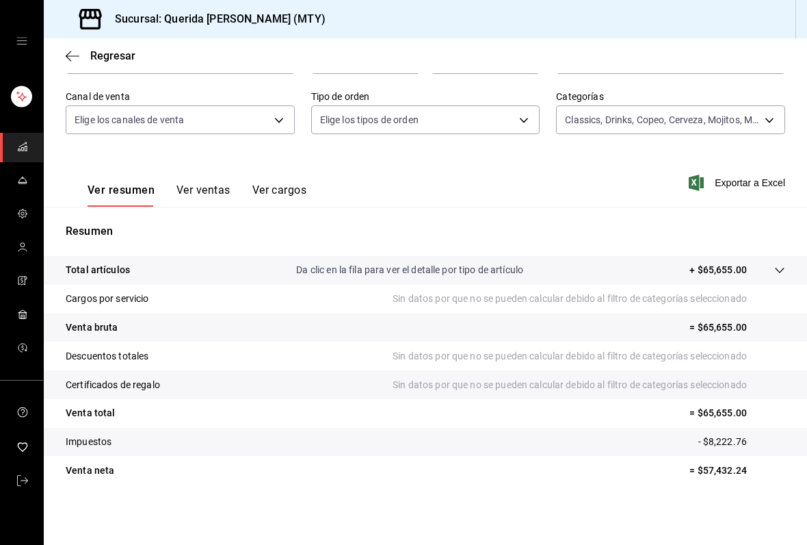
click at [763, 122] on body "Sucursal: Querida [PERSON_NAME] (MTY) Regresar Ventas Los artículos listados no…" at bounding box center [403, 272] width 807 height 545
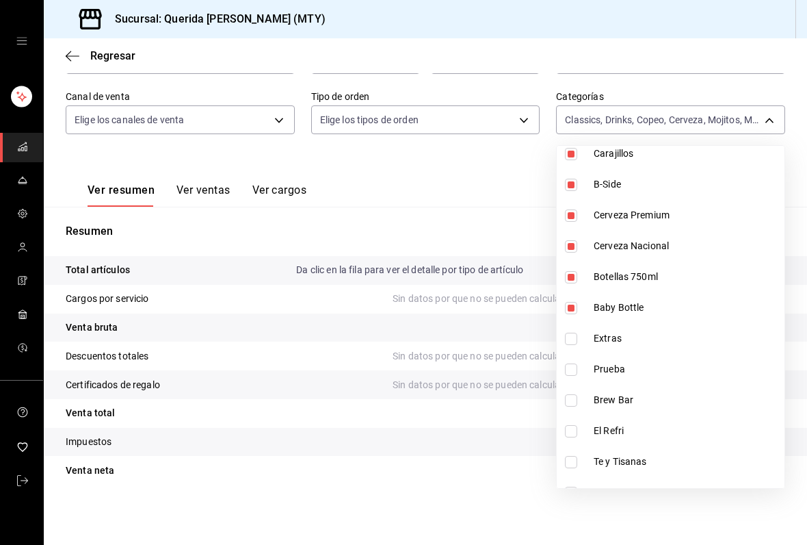
scroll to position [987, 0]
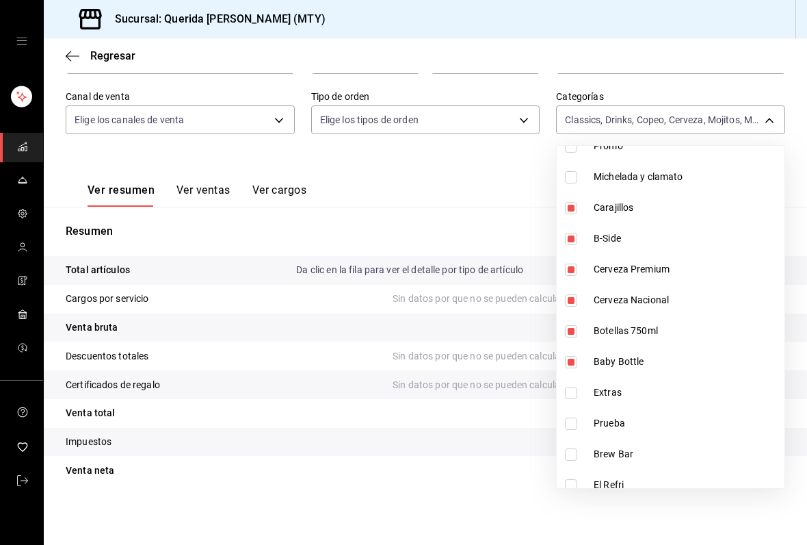
click at [574, 366] on input "checkbox" at bounding box center [571, 362] width 12 height 12
checkbox input "false"
type input "e65adfe3-6edf-49da-9ff2-4a5c2b9037c7,fc703365-8094-4384-888e-b096d74d151a,c5d01…"
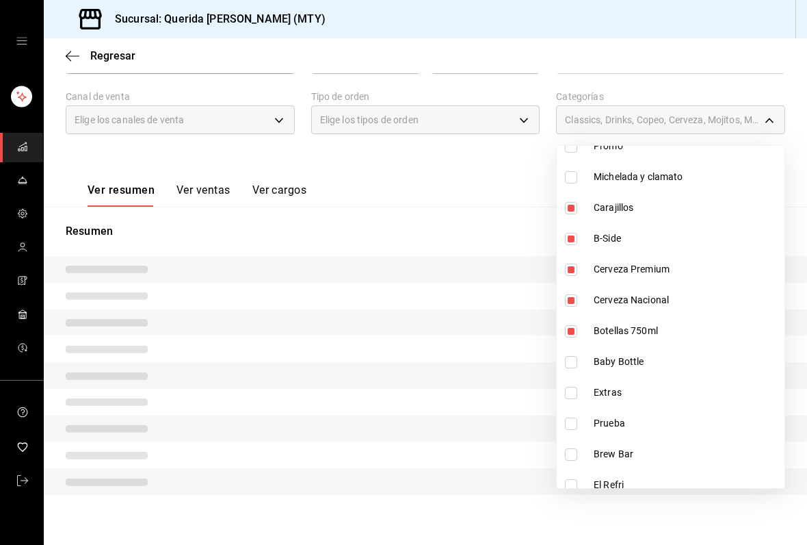
click at [580, 326] on label at bounding box center [574, 331] width 18 height 12
click at [578, 326] on input "checkbox" at bounding box center [571, 331] width 12 height 12
checkbox input "true"
type input "e65adfe3-6edf-49da-9ff2-4a5c2b9037c7,fc703365-8094-4384-888e-b096d74d151a,c5d01…"
click at [570, 331] on input "checkbox" at bounding box center [571, 331] width 12 height 12
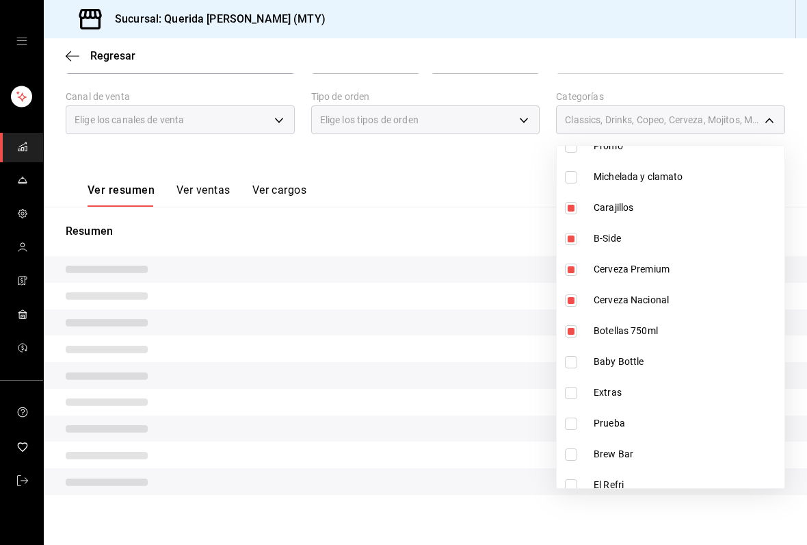
checkbox input "false"
type input "e65adfe3-6edf-49da-9ff2-4a5c2b9037c7,fc703365-8094-4384-888e-b096d74d151a,c5d01…"
click at [565, 303] on input "checkbox" at bounding box center [571, 300] width 12 height 12
checkbox input "false"
type input "e65adfe3-6edf-49da-9ff2-4a5c2b9037c7,fc703365-8094-4384-888e-b096d74d151a,c5d01…"
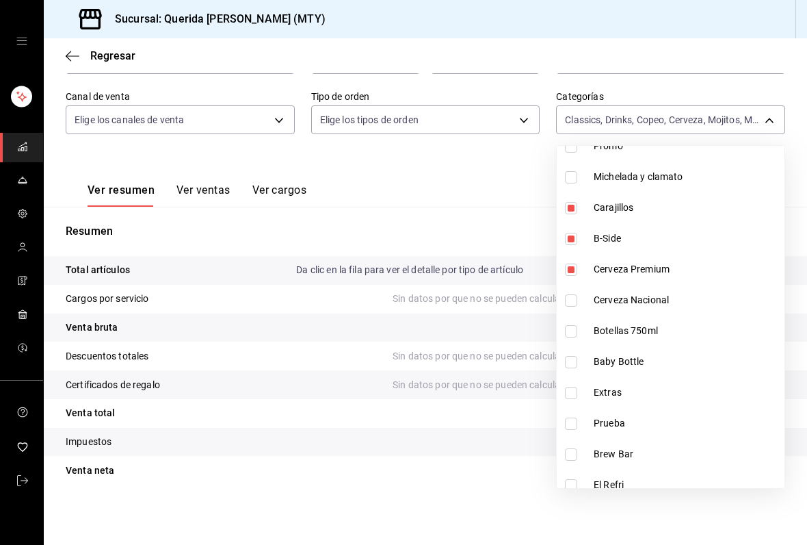
click at [574, 268] on input "checkbox" at bounding box center [571, 269] width 12 height 12
checkbox input "false"
type input "e65adfe3-6edf-49da-9ff2-4a5c2b9037c7,fc703365-8094-4384-888e-b096d74d151a,c5d01…"
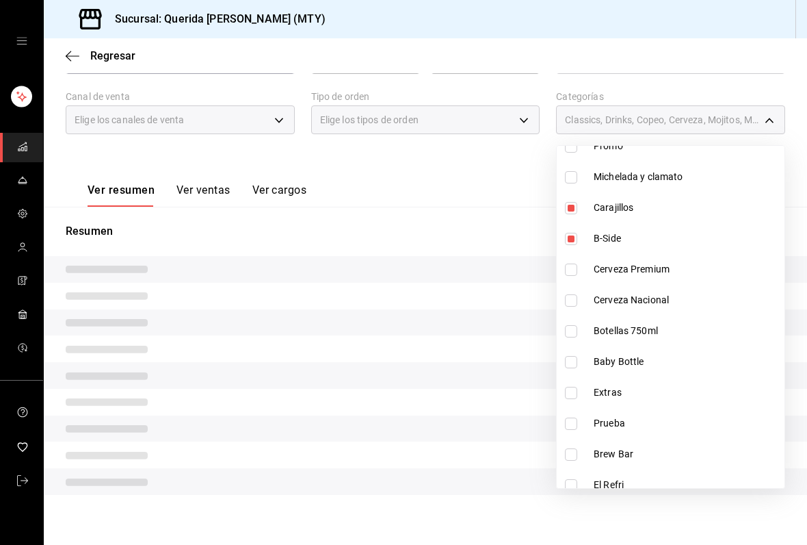
click at [573, 240] on input "checkbox" at bounding box center [571, 239] width 12 height 12
checkbox input "false"
type input "e65adfe3-6edf-49da-9ff2-4a5c2b9037c7,fc703365-8094-4384-888e-b096d74d151a,c5d01…"
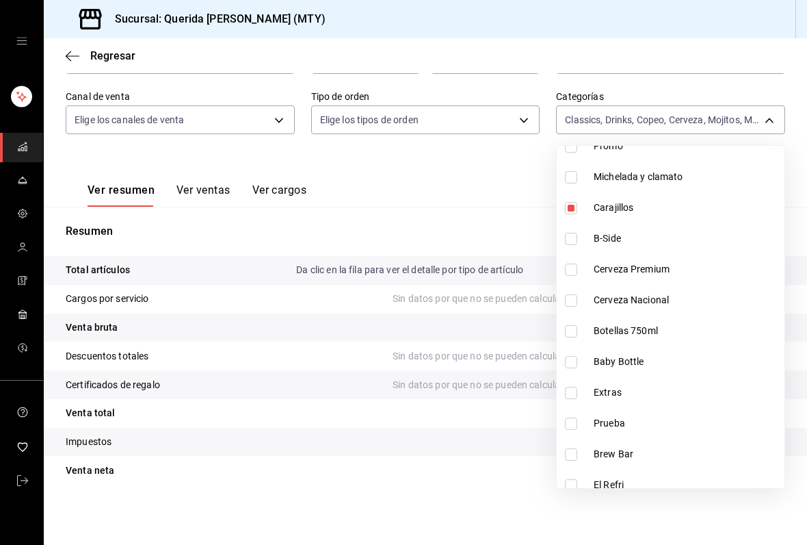
click at [573, 202] on input "checkbox" at bounding box center [571, 208] width 12 height 12
checkbox input "false"
type input "e65adfe3-6edf-49da-9ff2-4a5c2b9037c7,fc703365-8094-4384-888e-b096d74d151a,c5d01…"
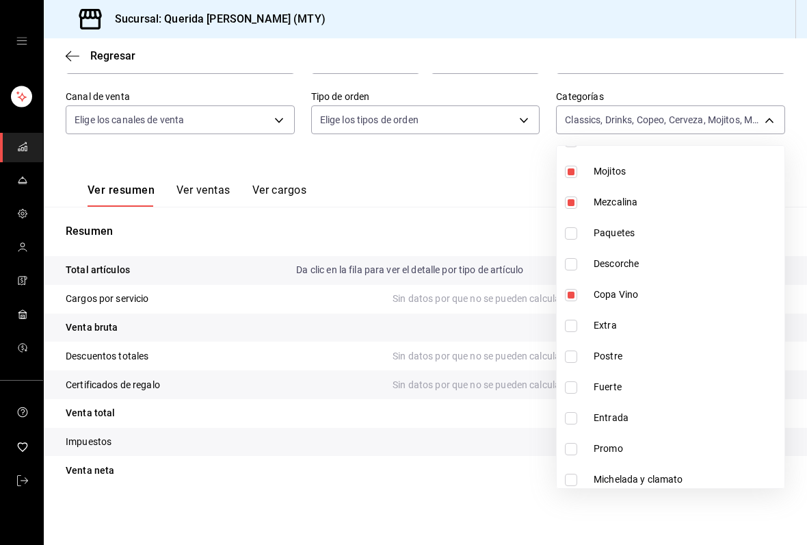
scroll to position [673, 0]
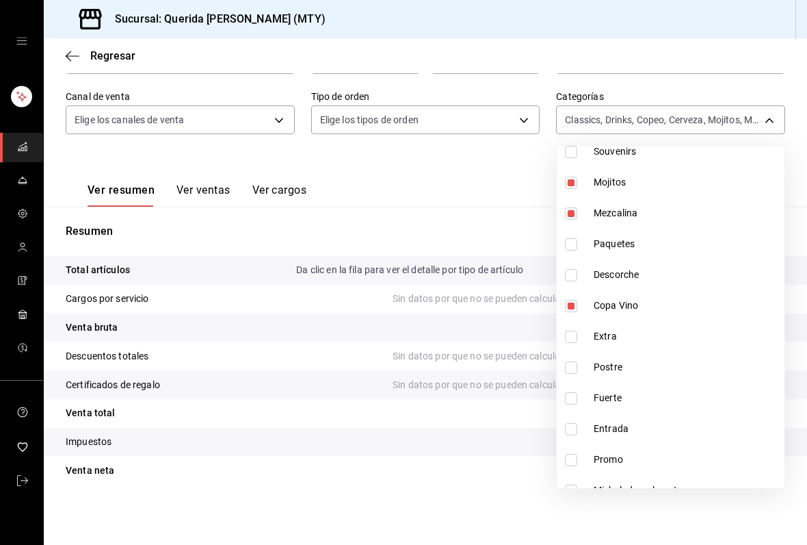
click at [575, 309] on input "checkbox" at bounding box center [571, 306] width 12 height 12
checkbox input "false"
type input "e65adfe3-6edf-49da-9ff2-4a5c2b9037c7,fc703365-8094-4384-888e-b096d74d151a,c5d01…"
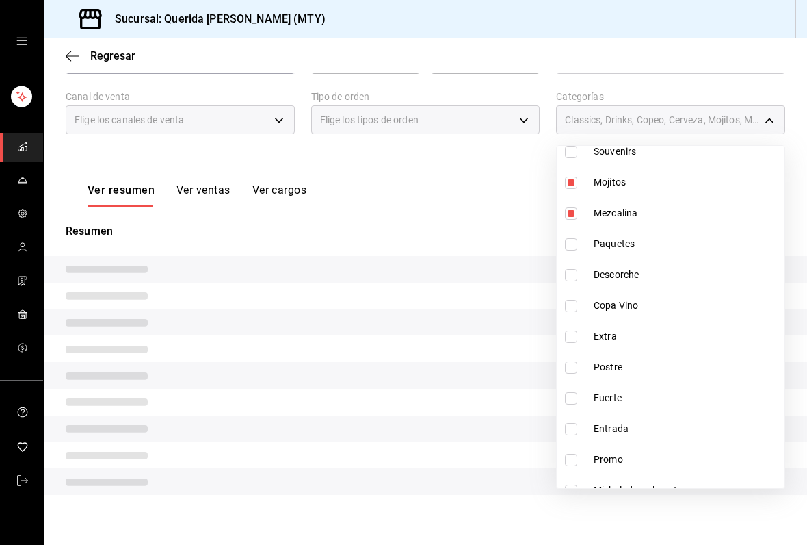
click at [580, 211] on label at bounding box center [574, 213] width 18 height 12
click at [578, 211] on input "checkbox" at bounding box center [571, 213] width 12 height 12
checkbox input "true"
type input "e65adfe3-6edf-49da-9ff2-4a5c2b9037c7,fc703365-8094-4384-888e-b096d74d151a,c5d01…"
click at [574, 213] on input "checkbox" at bounding box center [571, 213] width 12 height 12
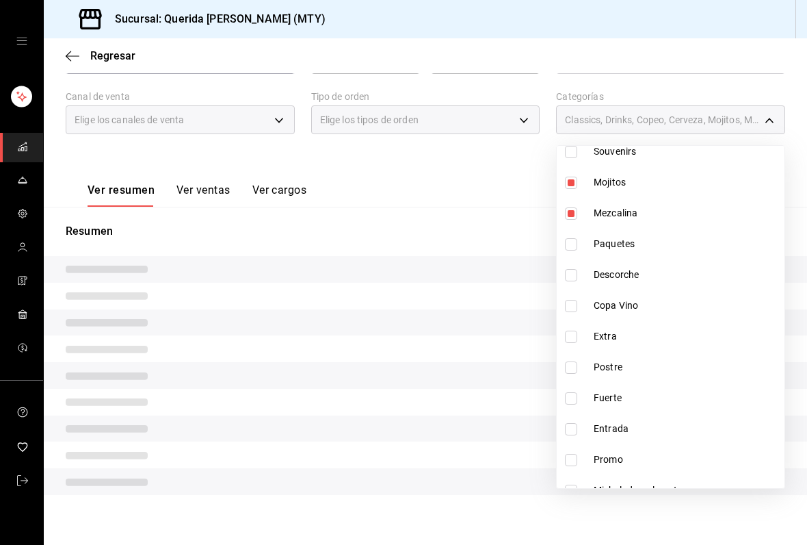
checkbox input "false"
type input "e65adfe3-6edf-49da-9ff2-4a5c2b9037c7,fc703365-8094-4384-888e-b096d74d151a,c5d01…"
click at [573, 181] on input "checkbox" at bounding box center [571, 183] width 12 height 12
checkbox input "false"
type input "e65adfe3-6edf-49da-9ff2-4a5c2b9037c7,fc703365-8094-4384-888e-b096d74d151a,c5d01…"
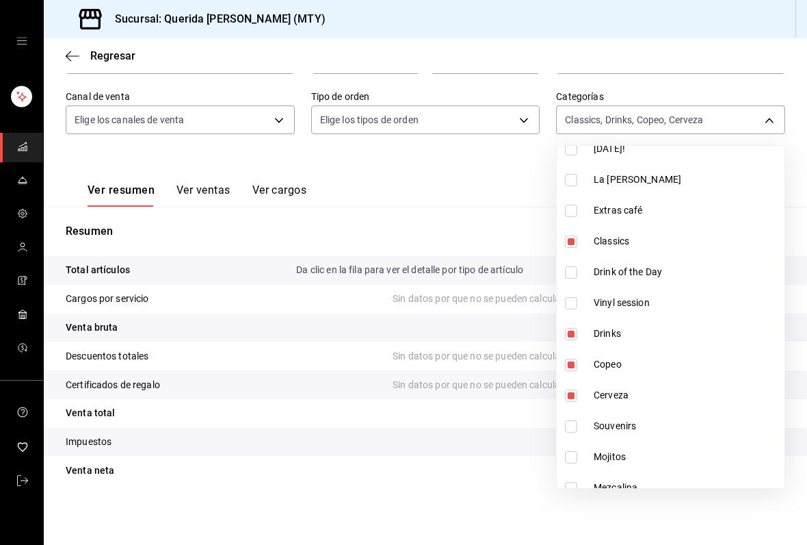
scroll to position [369, 0]
click at [575, 424] on input "checkbox" at bounding box center [571, 425] width 12 height 12
checkbox input "false"
type input "e65adfe3-6edf-49da-9ff2-4a5c2b9037c7,fc703365-8094-4384-888e-b096d74d151a,c5d01…"
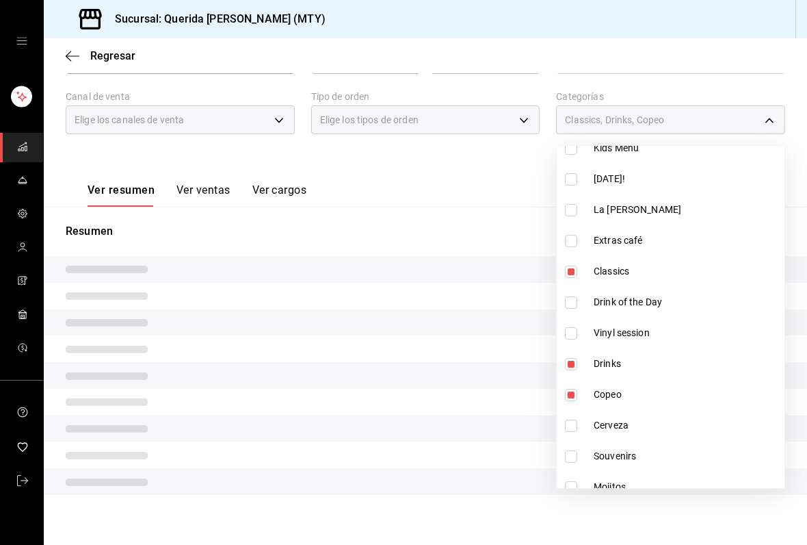
click at [577, 395] on input "checkbox" at bounding box center [571, 395] width 12 height 12
checkbox input "false"
type input "e65adfe3-6edf-49da-9ff2-4a5c2b9037c7,fc703365-8094-4384-888e-b096d74d151a"
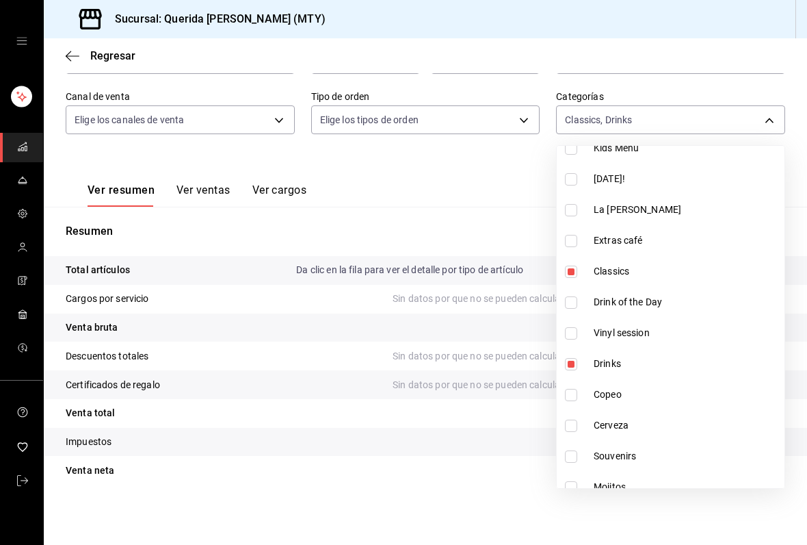
click at [573, 359] on input "checkbox" at bounding box center [571, 364] width 12 height 12
checkbox input "false"
type input "e65adfe3-6edf-49da-9ff2-4a5c2b9037c7"
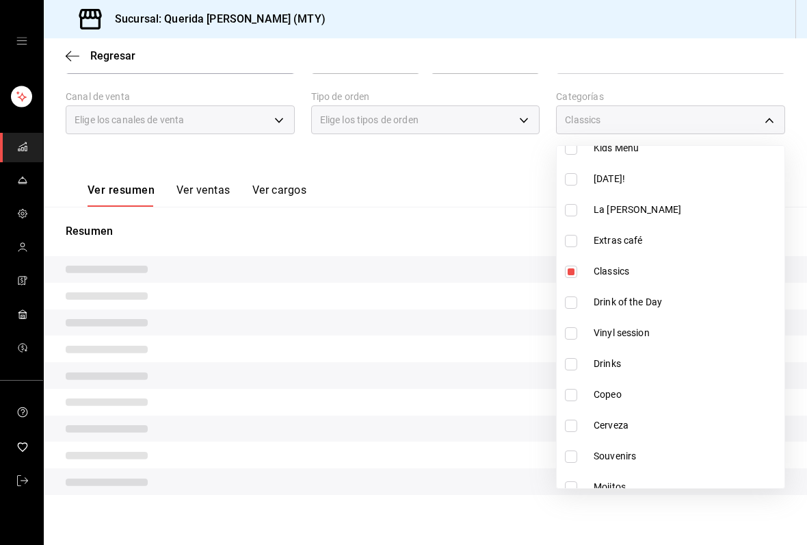
click at [566, 276] on input "checkbox" at bounding box center [571, 271] width 12 height 12
checkbox input "false"
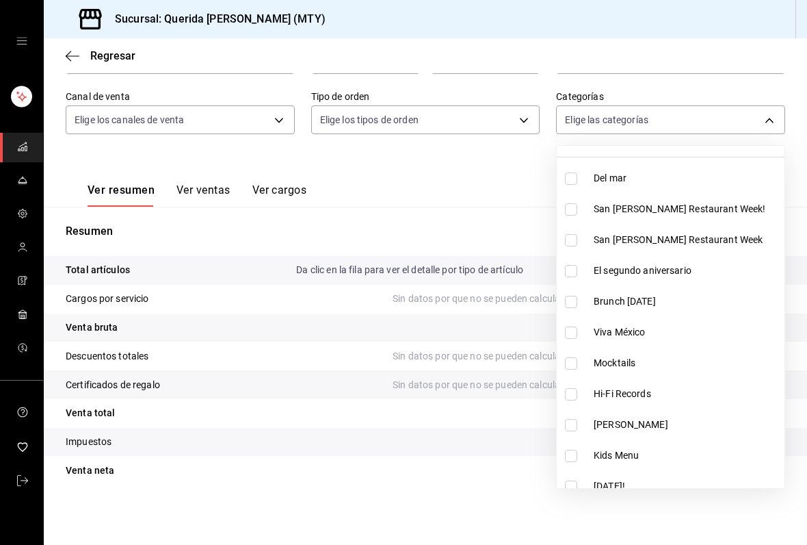
scroll to position [63, 0]
click at [573, 367] on input "checkbox" at bounding box center [571, 362] width 12 height 12
checkbox input "true"
type input "fdaa57cf-f29d-4e47-9ac3-6ed855f63611"
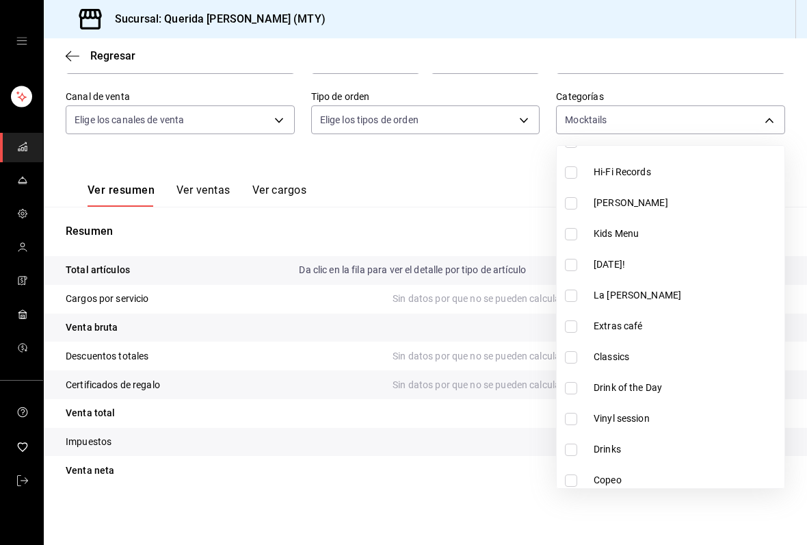
scroll to position [284, 0]
click at [565, 329] on input "checkbox" at bounding box center [571, 326] width 12 height 12
checkbox input "true"
type input "fdaa57cf-f29d-4e47-9ac3-6ed855f63611,7a516785-9be8-4f00-9749-0b52630cfbba"
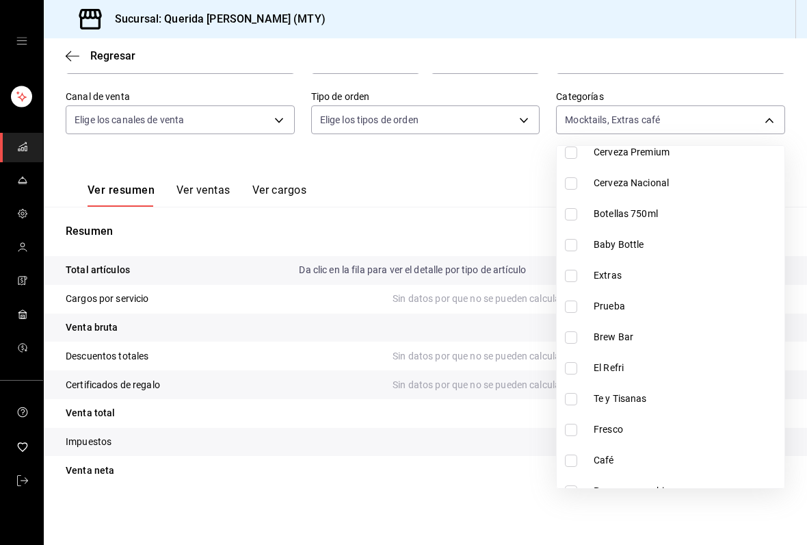
scroll to position [1105, 0]
click at [576, 366] on input "checkbox" at bounding box center [571, 367] width 12 height 12
checkbox input "true"
type input "fdaa57cf-f29d-4e47-9ac3-6ed855f63611,7a516785-9be8-4f00-9749-0b52630cfbba,6851a…"
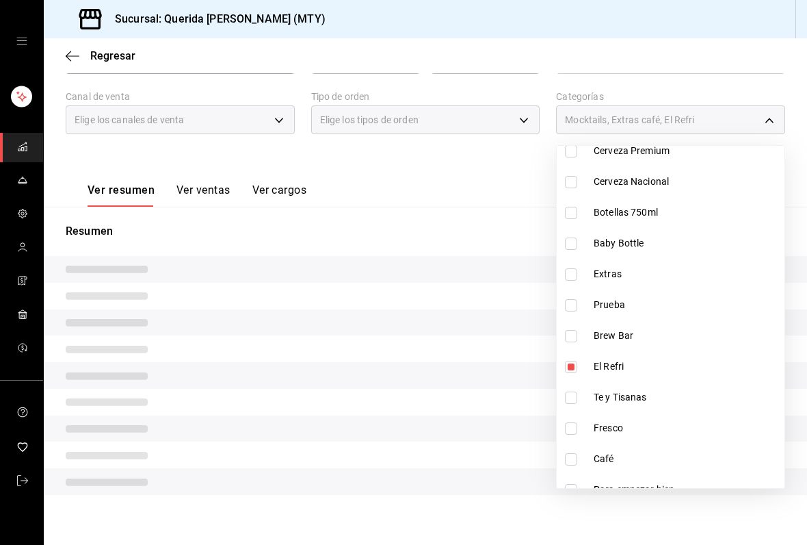
click at [581, 393] on label at bounding box center [574, 397] width 18 height 12
click at [578, 393] on input "checkbox" at bounding box center [571, 397] width 12 height 12
checkbox input "false"
type input "fdaa57cf-f29d-4e47-9ac3-6ed855f63611,7a516785-9be8-4f00-9749-0b52630cfbba,6851a…"
click at [575, 461] on input "checkbox" at bounding box center [571, 459] width 12 height 12
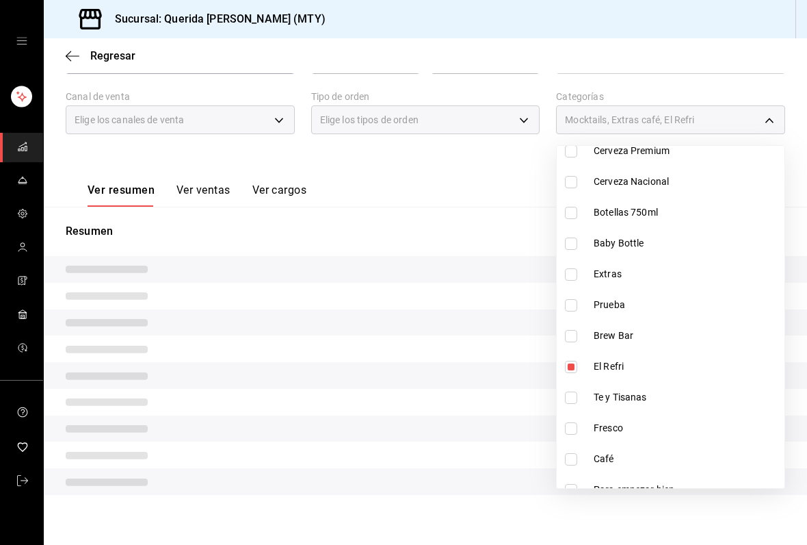
checkbox input "true"
type input "fdaa57cf-f29d-4e47-9ac3-6ed855f63611,7a516785-9be8-4f00-9749-0b52630cfbba,6851a…"
click at [576, 427] on input "checkbox" at bounding box center [571, 428] width 12 height 12
checkbox input "true"
type input "fdaa57cf-f29d-4e47-9ac3-6ed855f63611,7a516785-9be8-4f00-9749-0b52630cfbba,6851a…"
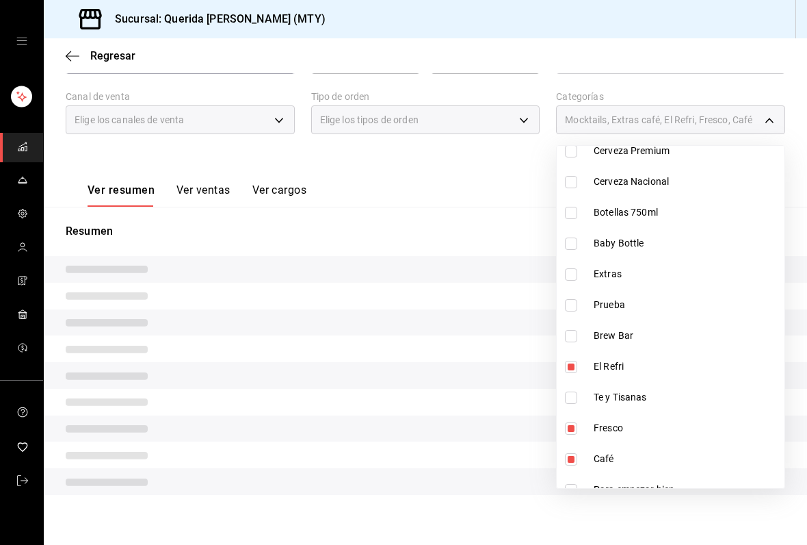
click at [575, 396] on input "checkbox" at bounding box center [571, 397] width 12 height 12
checkbox input "true"
type input "fdaa57cf-f29d-4e47-9ac3-6ed855f63611,7a516785-9be8-4f00-9749-0b52630cfbba,6851a…"
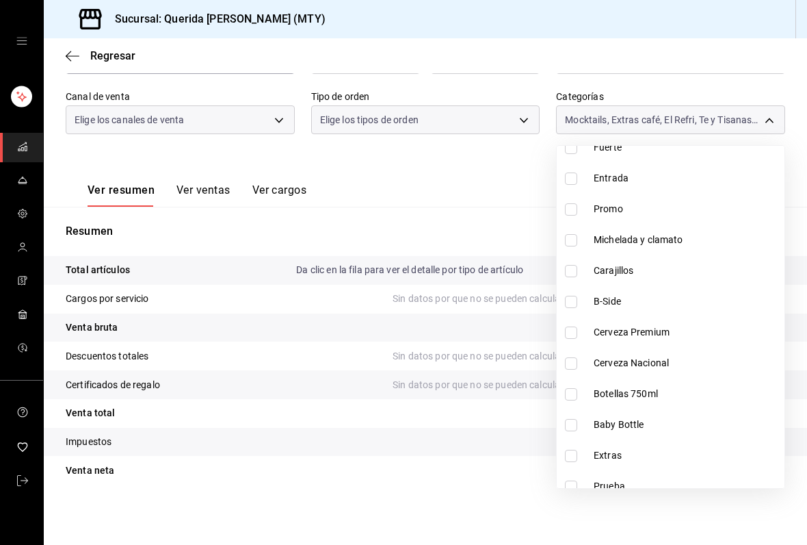
scroll to position [920, 0]
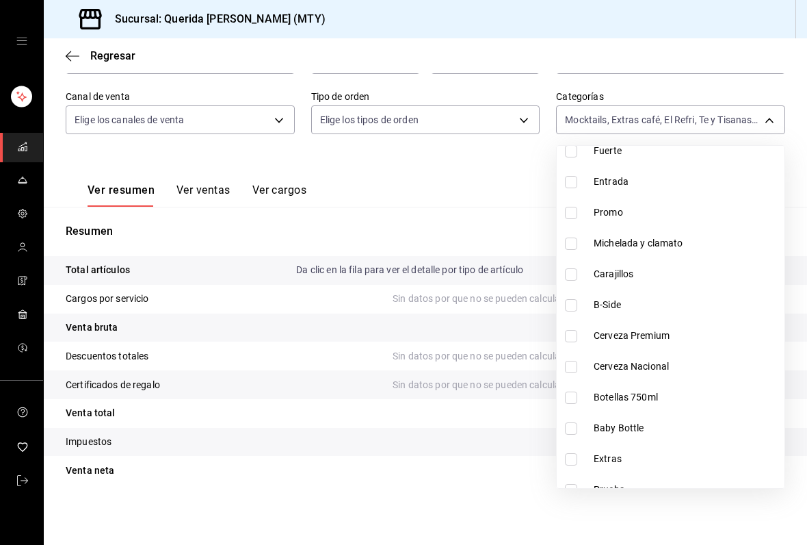
click at [518, 495] on div at bounding box center [403, 272] width 807 height 545
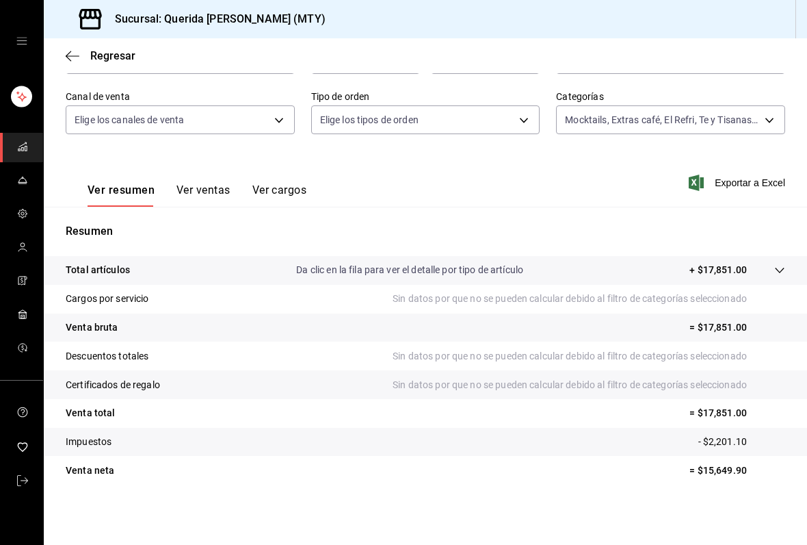
click at [767, 131] on body "Sucursal: Querida [PERSON_NAME] (MTY) Regresar Ventas Los artículos listados no…" at bounding box center [403, 272] width 807 height 545
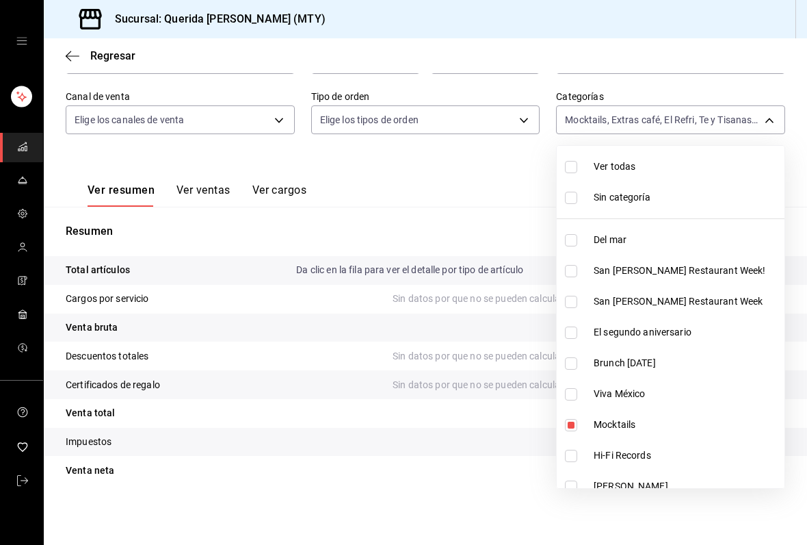
click at [447, 168] on div at bounding box center [403, 272] width 807 height 545
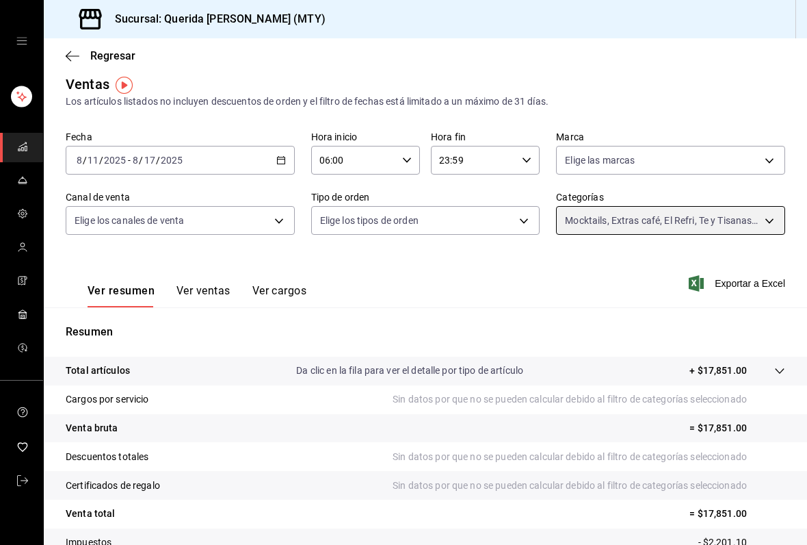
scroll to position [10, 0]
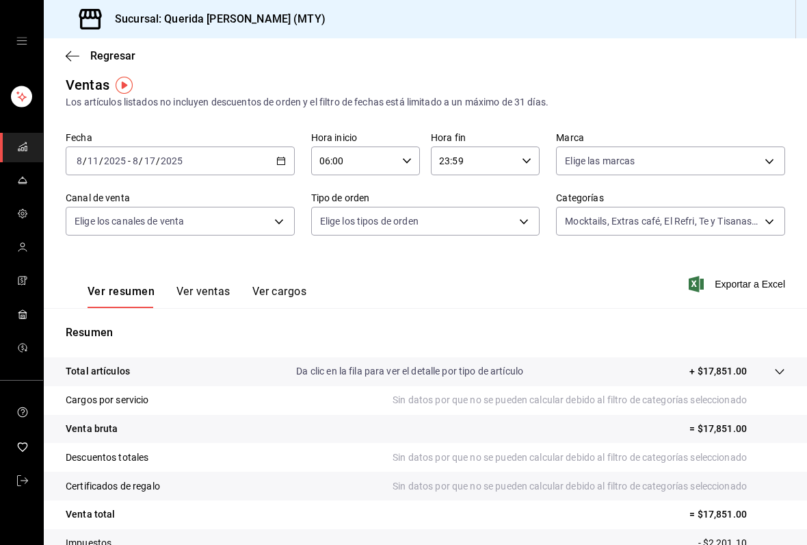
click at [294, 168] on div "[DATE] [DATE] - [DATE] [DATE]" at bounding box center [180, 160] width 229 height 29
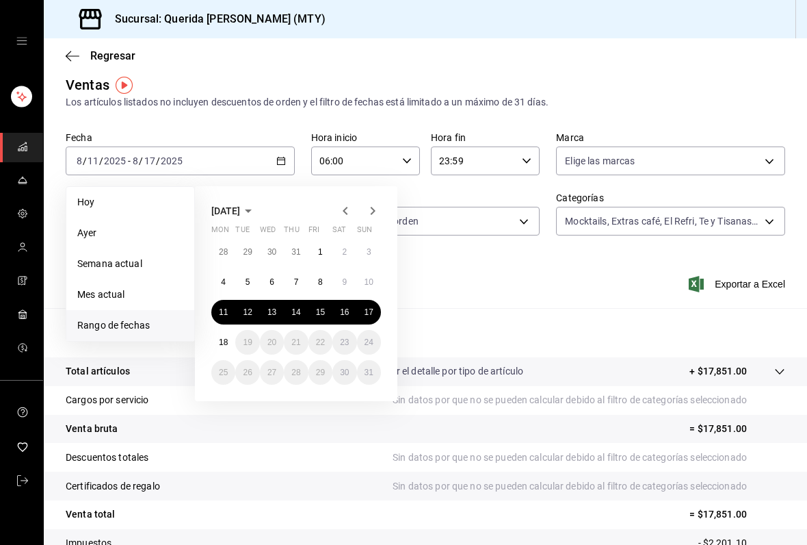
click at [487, 289] on div "Ver resumen Ver ventas Ver cargos Exportar a Excel" at bounding box center [426, 280] width 764 height 56
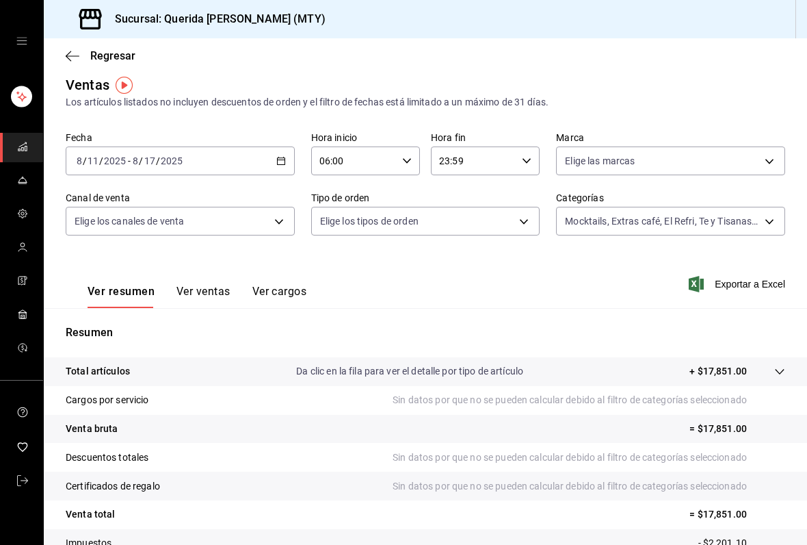
click at [773, 227] on body "Sucursal: Querida [PERSON_NAME] (MTY) Regresar Ventas Los artículos listados no…" at bounding box center [403, 272] width 807 height 545
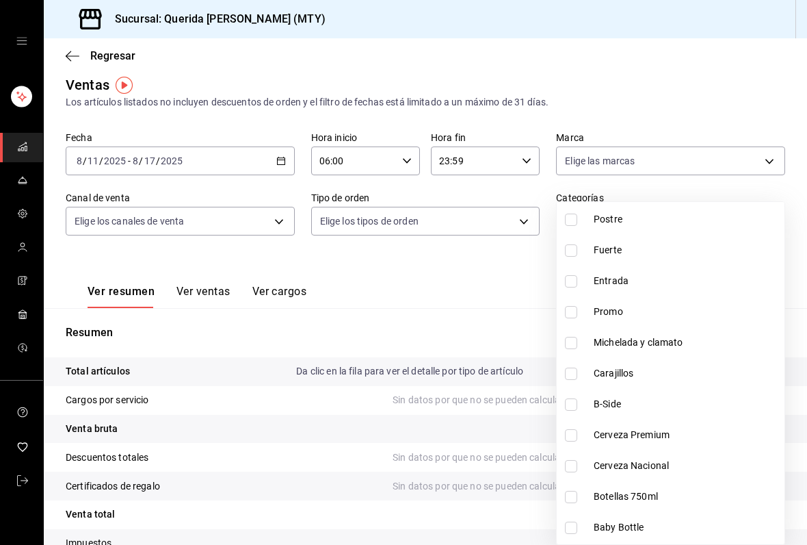
scroll to position [861, 0]
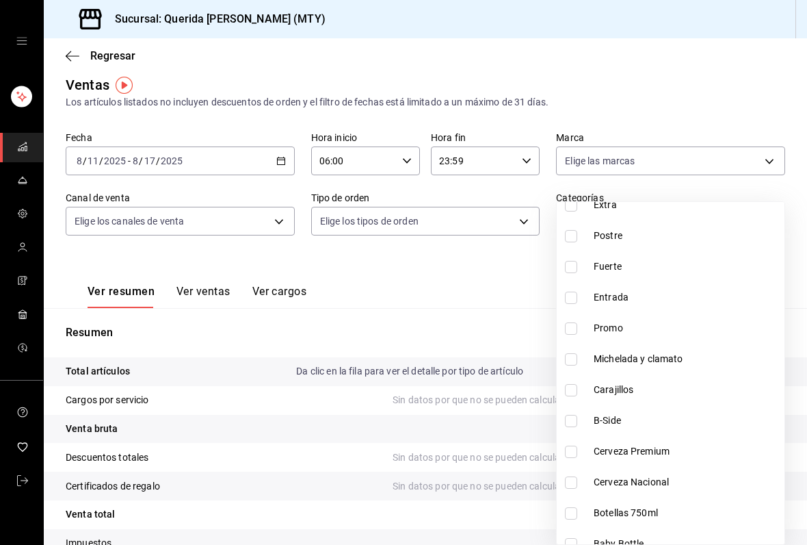
click at [576, 425] on input "checkbox" at bounding box center [571, 421] width 12 height 12
checkbox input "true"
type input "fdaa57cf-f29d-4e47-9ac3-6ed855f63611,7a516785-9be8-4f00-9749-0b52630cfbba,6851a…"
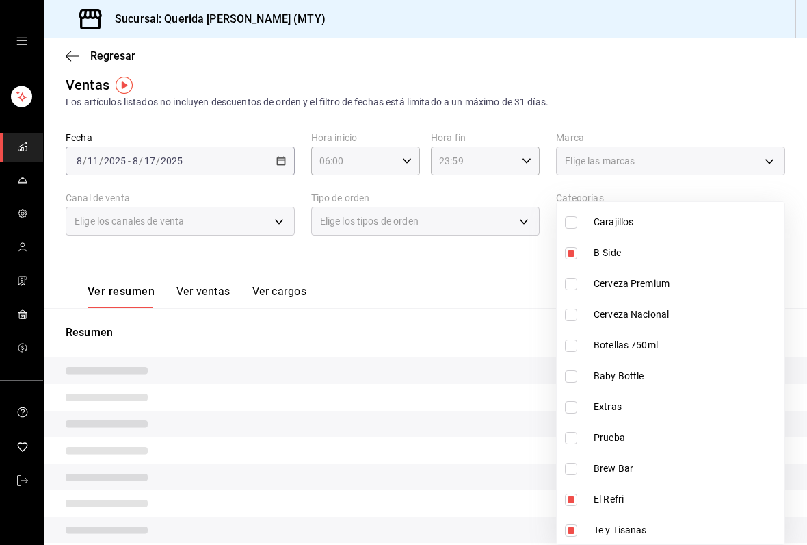
scroll to position [1020, 0]
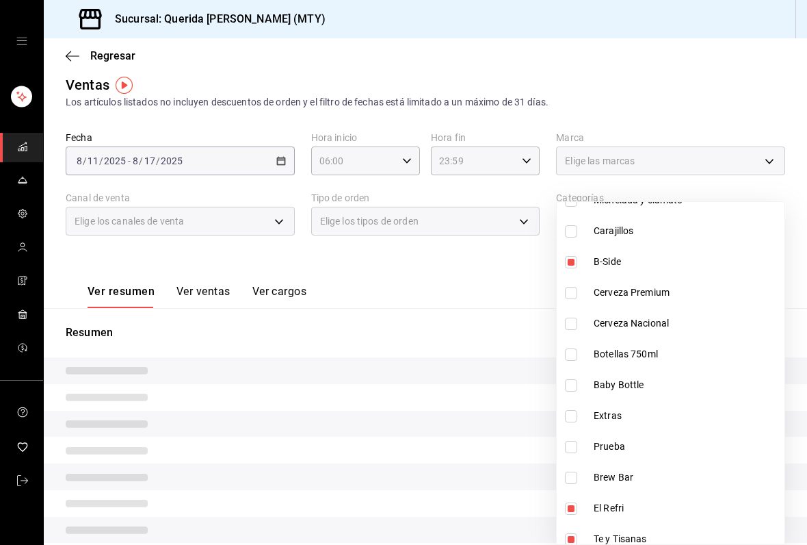
click at [576, 481] on input "checkbox" at bounding box center [571, 477] width 12 height 12
checkbox input "true"
type input "fdaa57cf-f29d-4e47-9ac3-6ed855f63611,7a516785-9be8-4f00-9749-0b52630cfbba,6851a…"
click at [428, 274] on div at bounding box center [403, 272] width 807 height 545
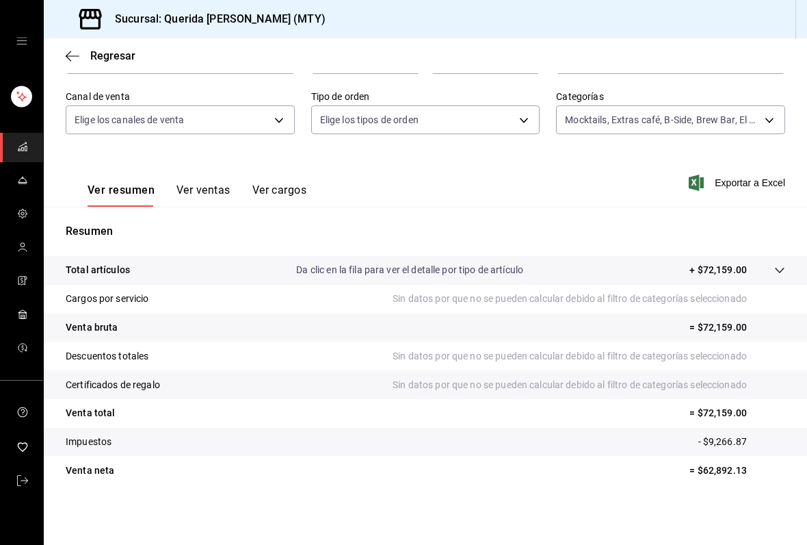
scroll to position [111, 0]
click at [774, 119] on body "Sucursal: Querida [PERSON_NAME] (MTY) Regresar Ventas Los artículos listados no…" at bounding box center [403, 272] width 807 height 545
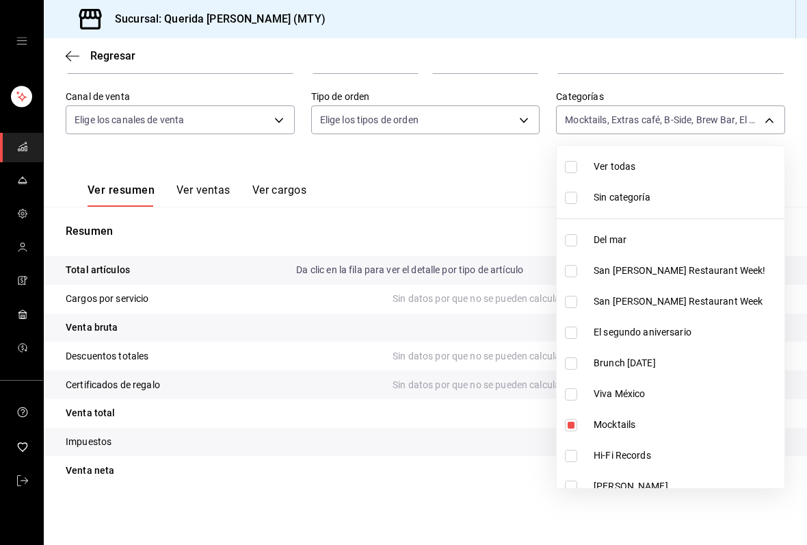
click at [570, 428] on input "checkbox" at bounding box center [571, 425] width 12 height 12
checkbox input "false"
type input "7a516785-9be8-4f00-9749-0b52630cfbba,6851a74f-b936-485f-96ac-f2e85541ad8b,9d238…"
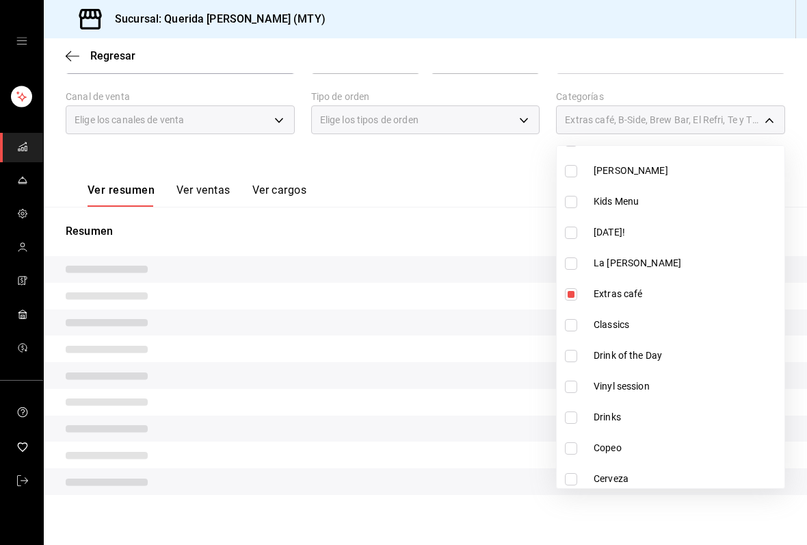
scroll to position [320, 0]
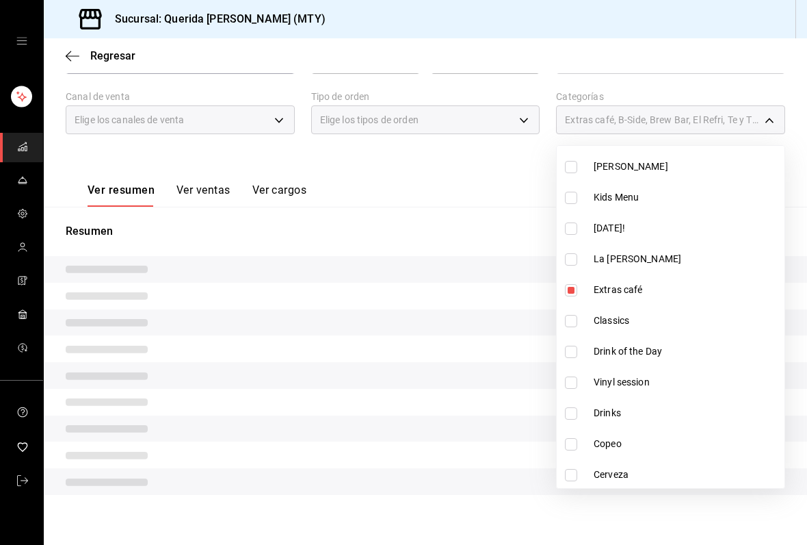
click at [575, 294] on input "checkbox" at bounding box center [571, 290] width 12 height 12
checkbox input "false"
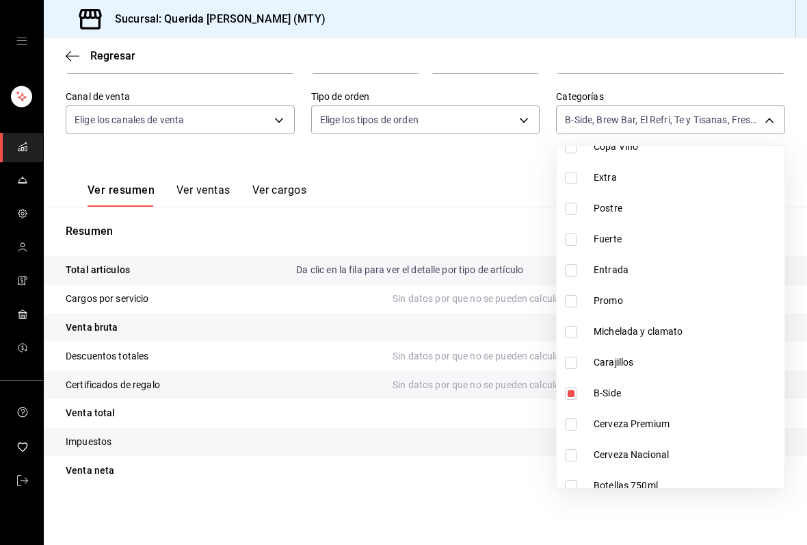
click at [623, 402] on li "B-Side" at bounding box center [671, 393] width 228 height 31
type input "6851a74f-b936-485f-96ac-f2e85541ad8b,9d238557-ab8f-4862-b356-b70de1dfa65d,78bb4…"
checkbox input "false"
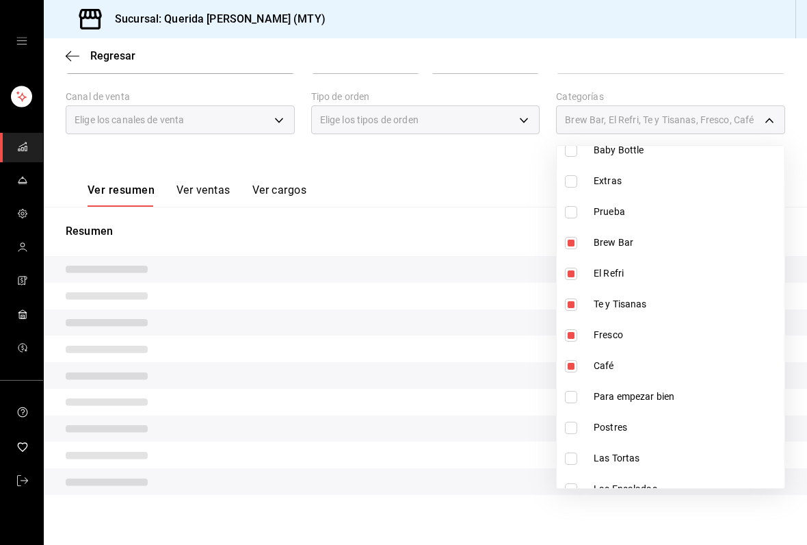
scroll to position [1228, 0]
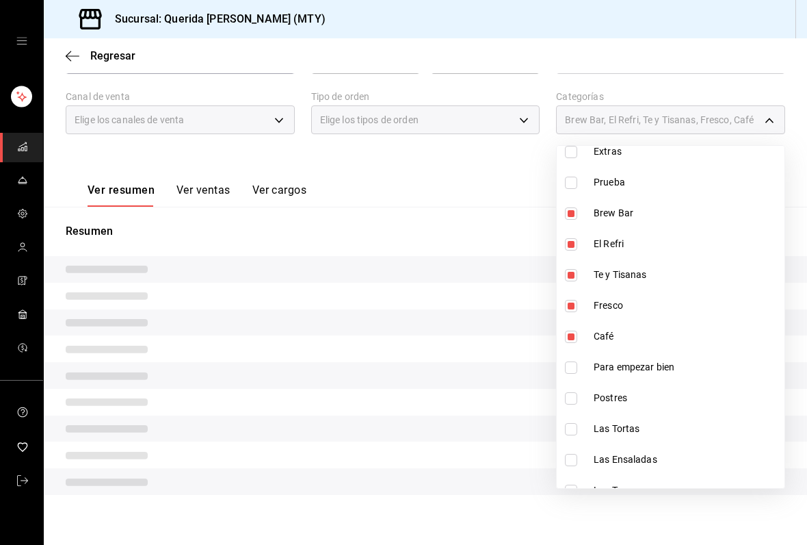
click at [617, 207] on span "Brew Bar" at bounding box center [686, 213] width 185 height 14
type input "6851a74f-b936-485f-96ac-f2e85541ad8b,9d238557-ab8f-4862-b356-b70de1dfa65d,78bb4…"
checkbox input "false"
click at [615, 248] on span "El Refri" at bounding box center [686, 244] width 185 height 14
type input "9d238557-ab8f-4862-b356-b70de1dfa65d,78bb4881-d588-4b08-81aa-5b7d49490447,cb3fe…"
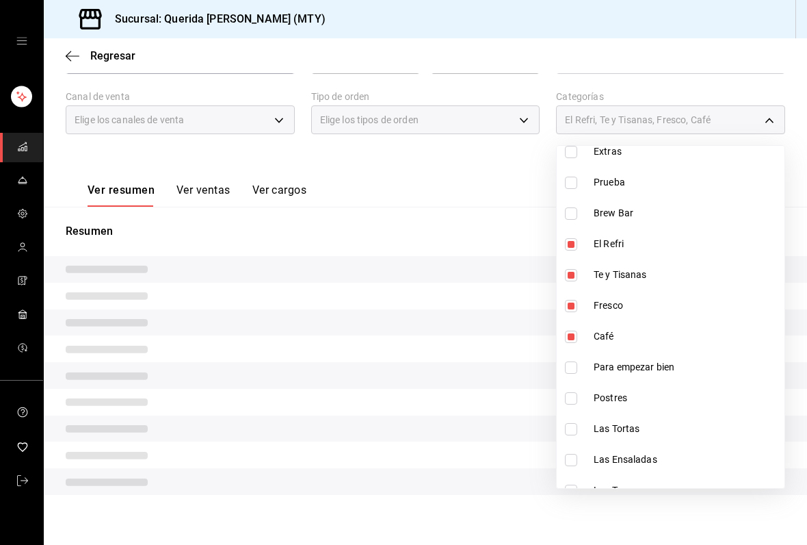
checkbox input "false"
click at [617, 283] on li "Te y Tisanas" at bounding box center [671, 274] width 228 height 31
type input "9d238557-ab8f-4862-b356-b70de1dfa65d,78bb4881-d588-4b08-81aa-5b7d49490447"
checkbox input "false"
click at [608, 310] on span "Fresco" at bounding box center [686, 305] width 185 height 14
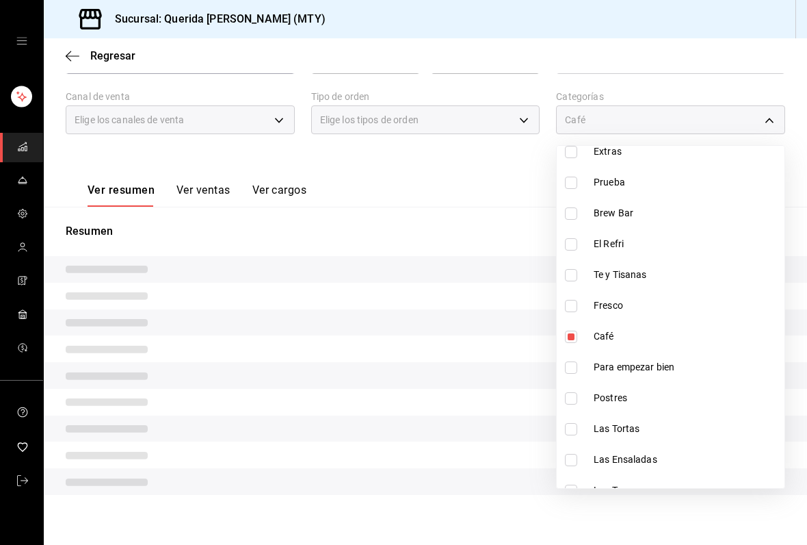
type input "9d238557-ab8f-4862-b356-b70de1dfa65d"
checkbox input "false"
click at [608, 338] on span "Café" at bounding box center [686, 336] width 185 height 14
checkbox input "false"
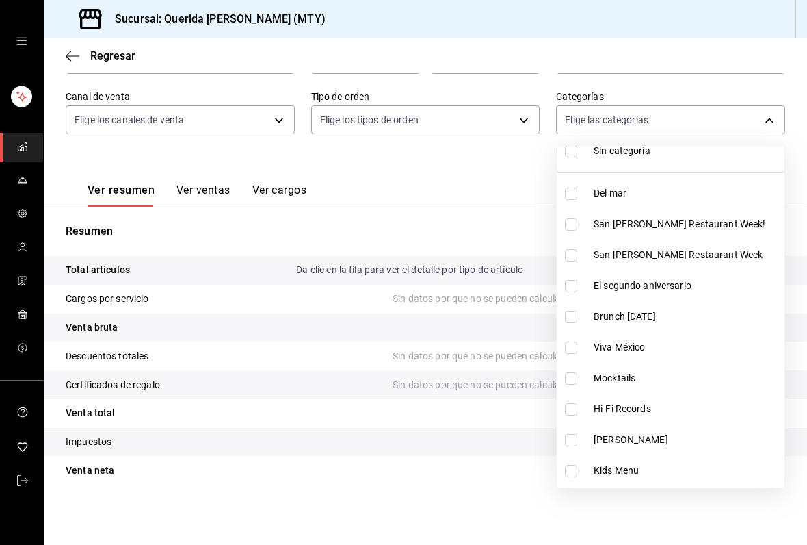
scroll to position [40, 0]
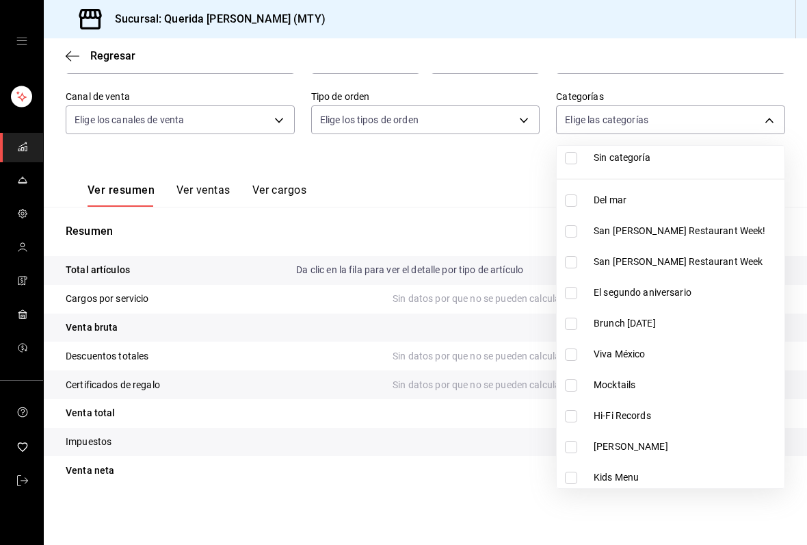
click at [575, 227] on input "checkbox" at bounding box center [571, 231] width 12 height 12
checkbox input "true"
type input "59c663c8-5724-4156-bbfb-265cef9f8fff"
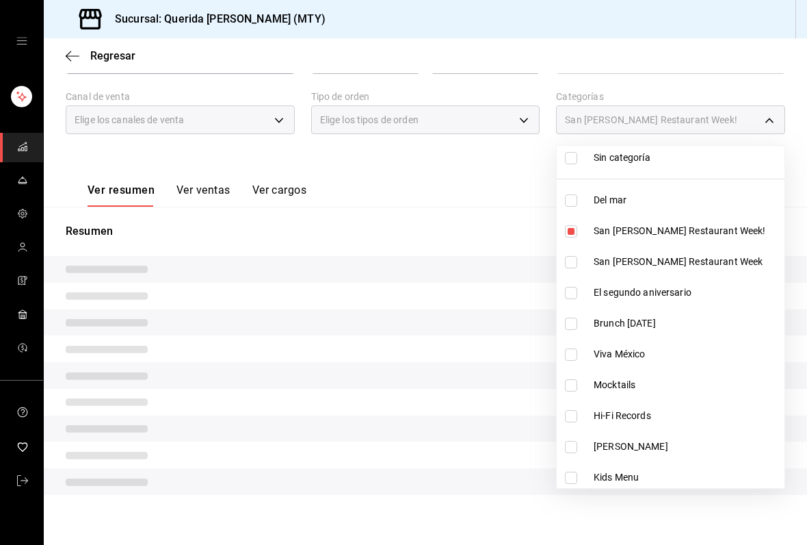
click at [569, 268] on input "checkbox" at bounding box center [571, 262] width 12 height 12
checkbox input "true"
type input "59c663c8-5724-4156-bbfb-265cef9f8fff,d8729960-ae55-4fd2-a53f-ac412b0458ba"
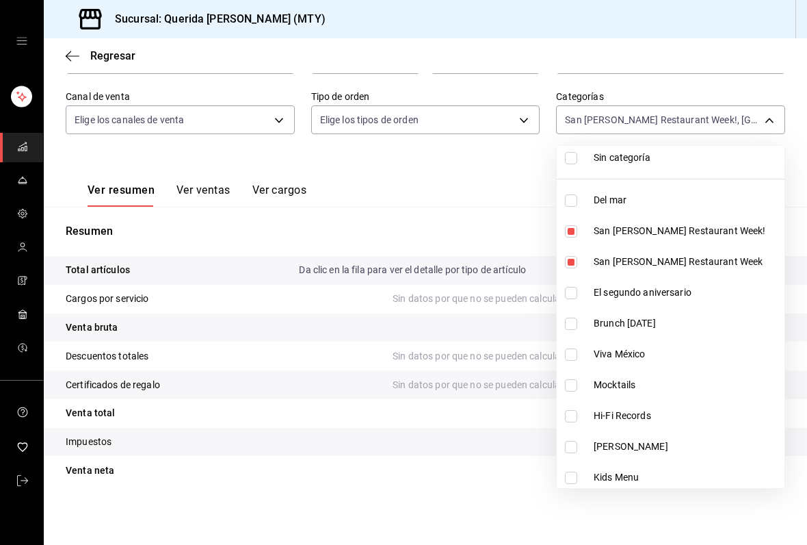
click at [495, 183] on div at bounding box center [403, 272] width 807 height 545
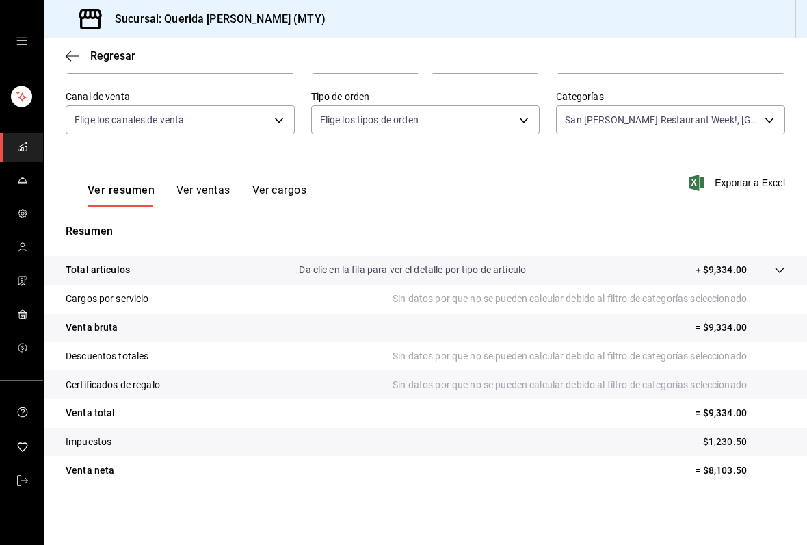
click at [192, 191] on button "Ver ventas" at bounding box center [204, 194] width 54 height 23
